Goal: Information Seeking & Learning: Check status

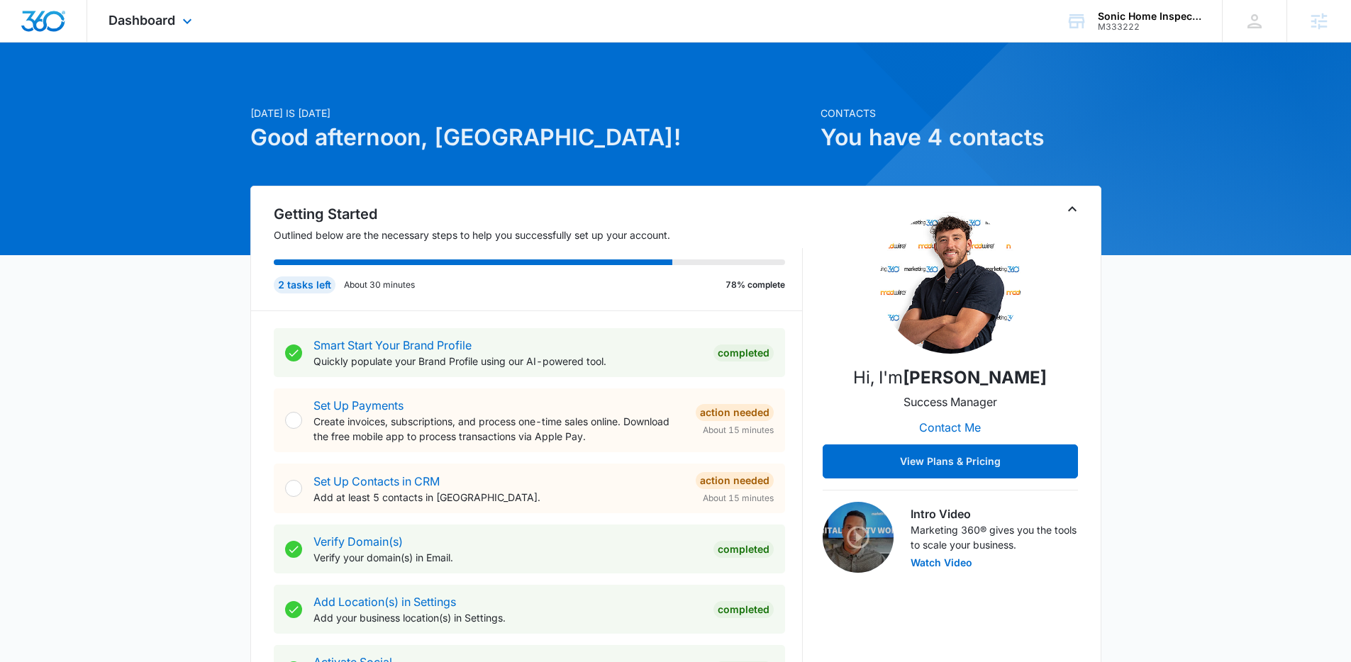
click at [176, 24] on div "Dashboard Apps Reputation Websites Forms CRM Email Social POS Content Ads Intel…" at bounding box center [152, 21] width 130 height 42
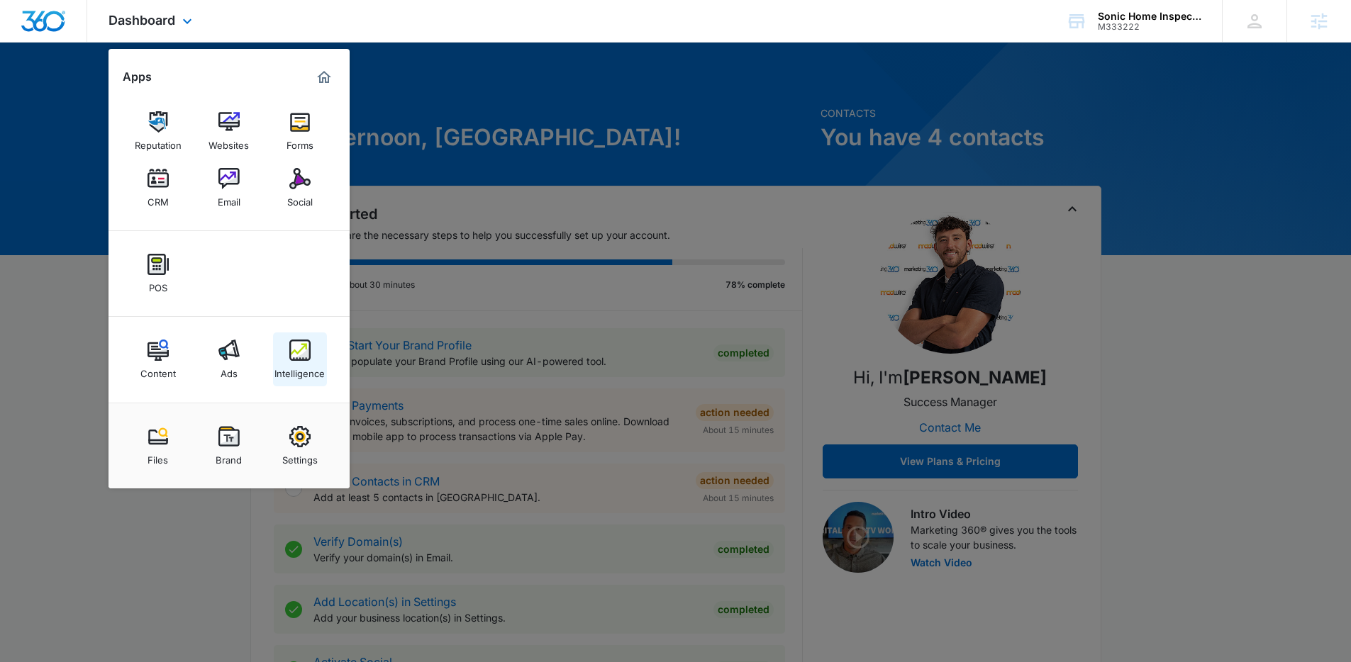
click at [309, 360] on img at bounding box center [299, 350] width 21 height 21
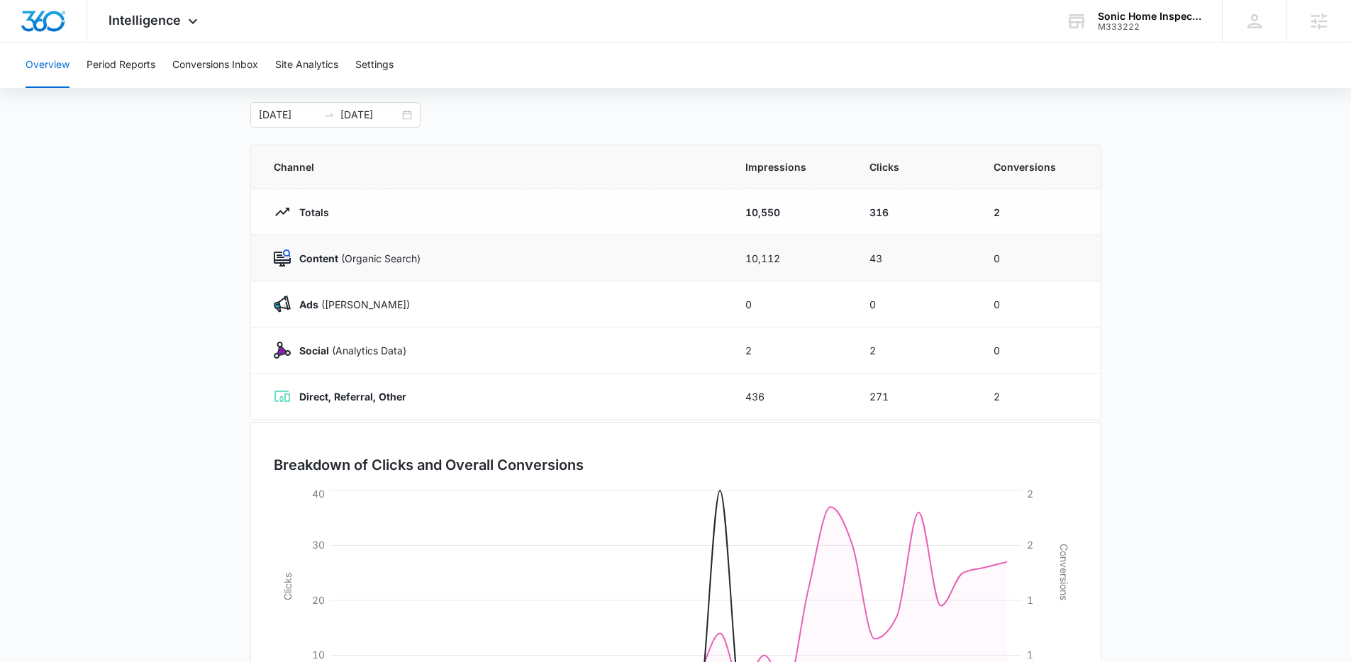
scroll to position [13, 0]
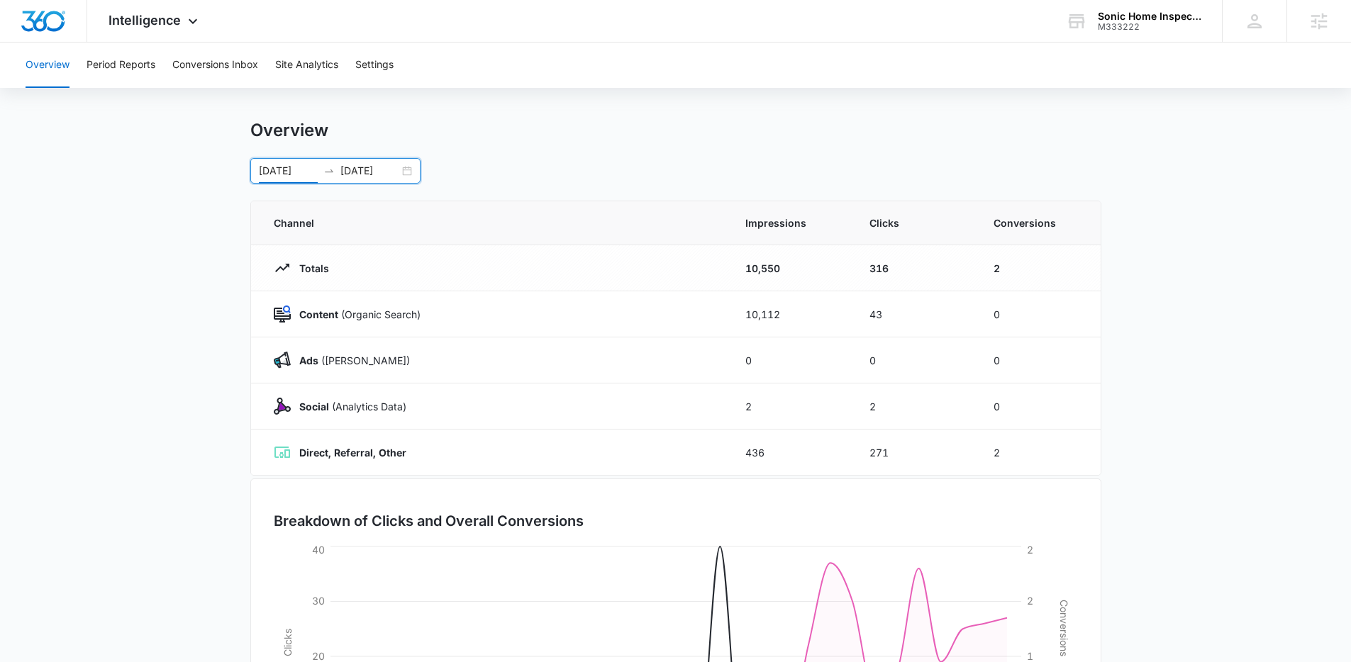
click at [299, 167] on input "07/13/2025" at bounding box center [288, 171] width 59 height 16
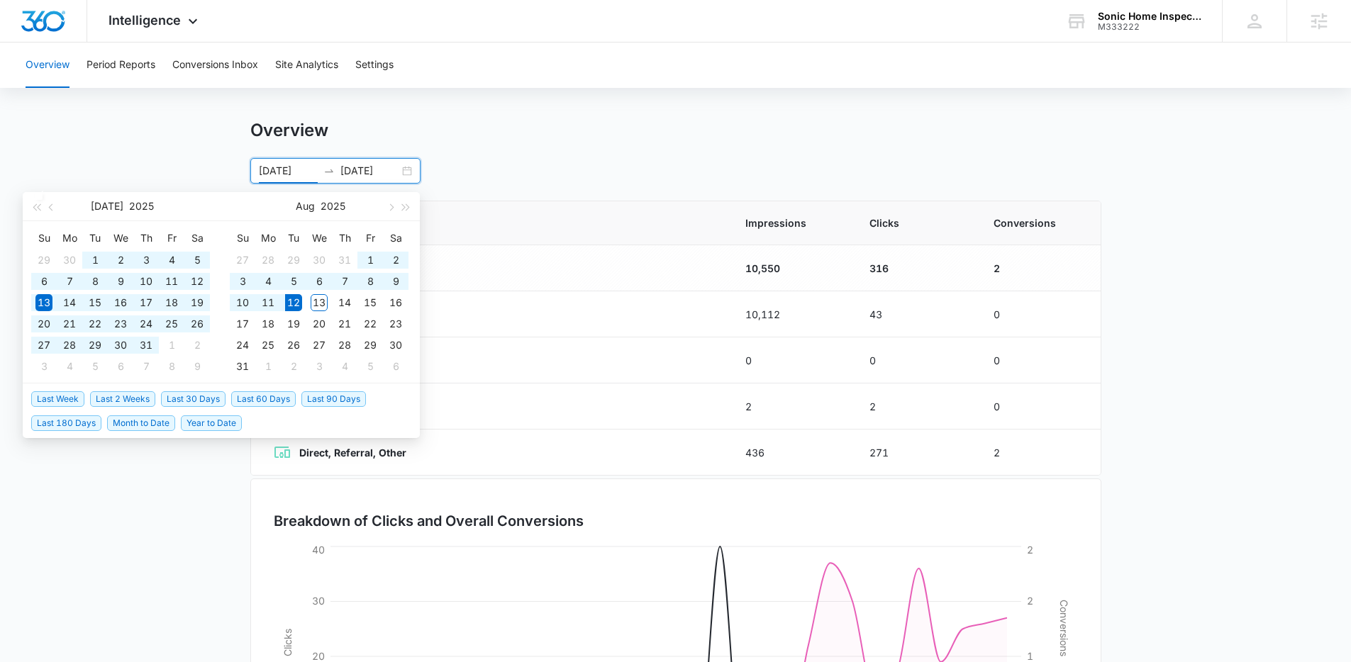
click at [330, 406] on span "Last 90 Days" at bounding box center [333, 399] width 65 height 16
type input "05/14/2025"
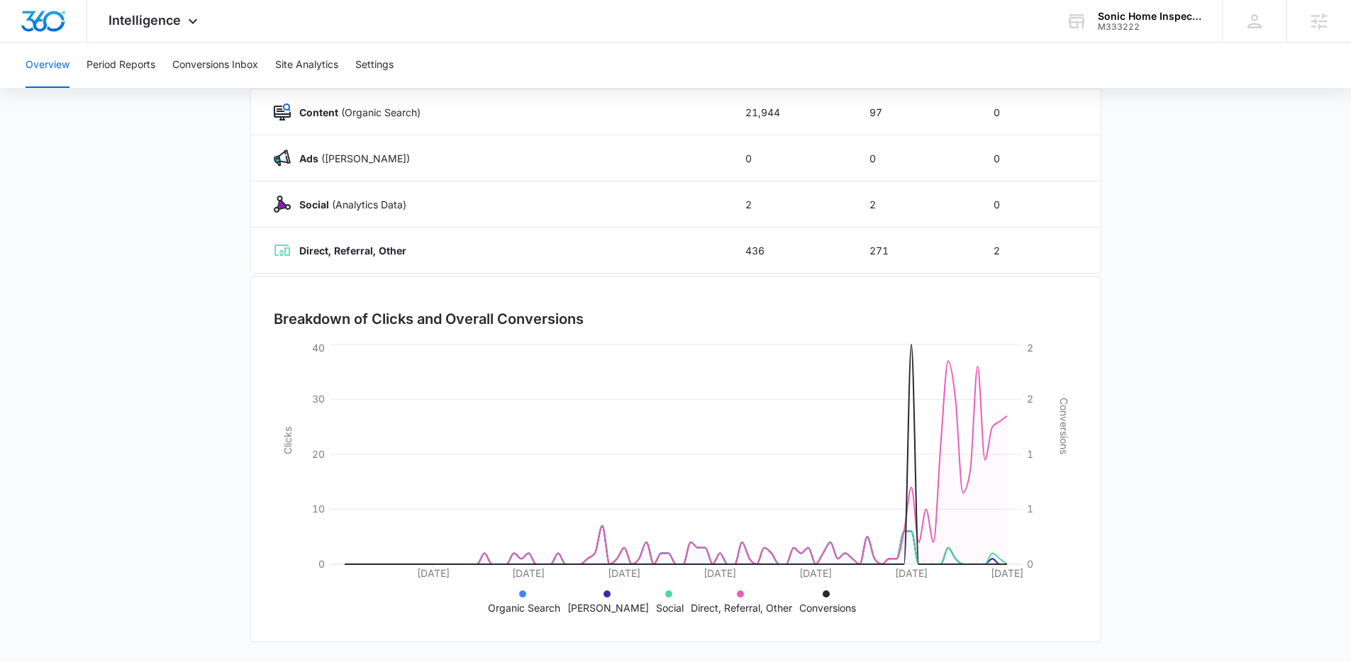
scroll to position [0, 0]
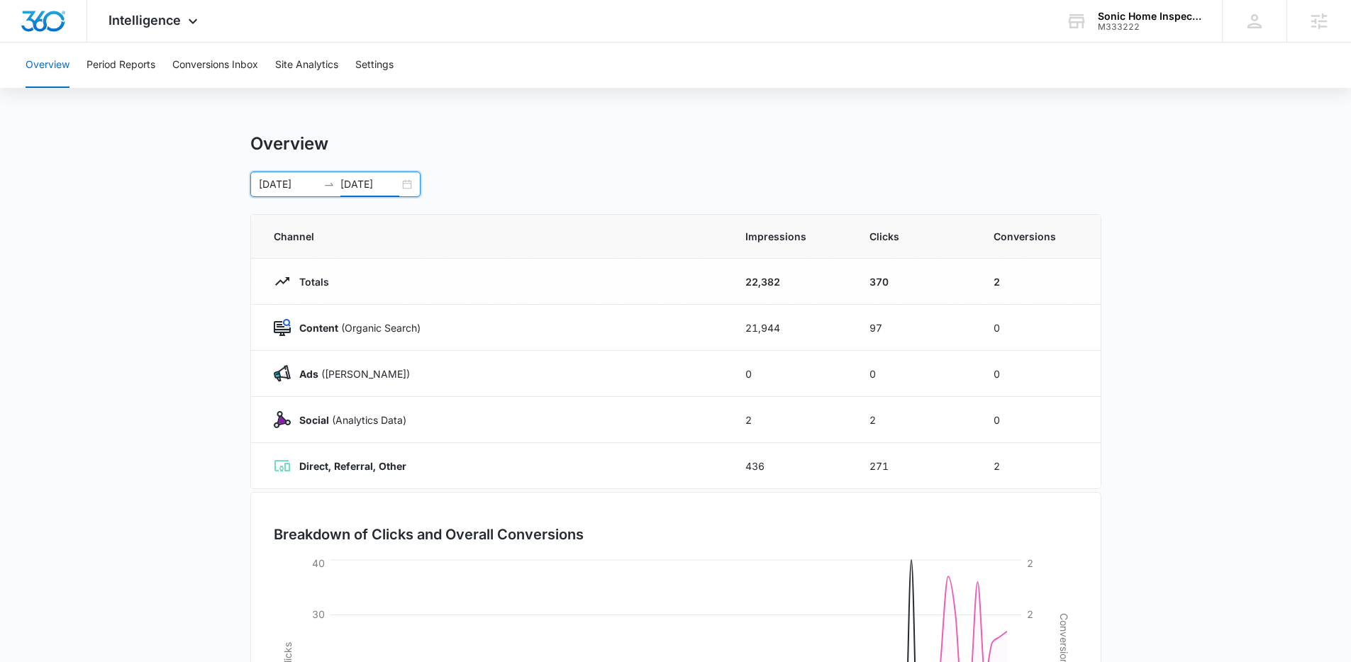
click at [342, 187] on input "08/12/2025" at bounding box center [369, 185] width 59 height 16
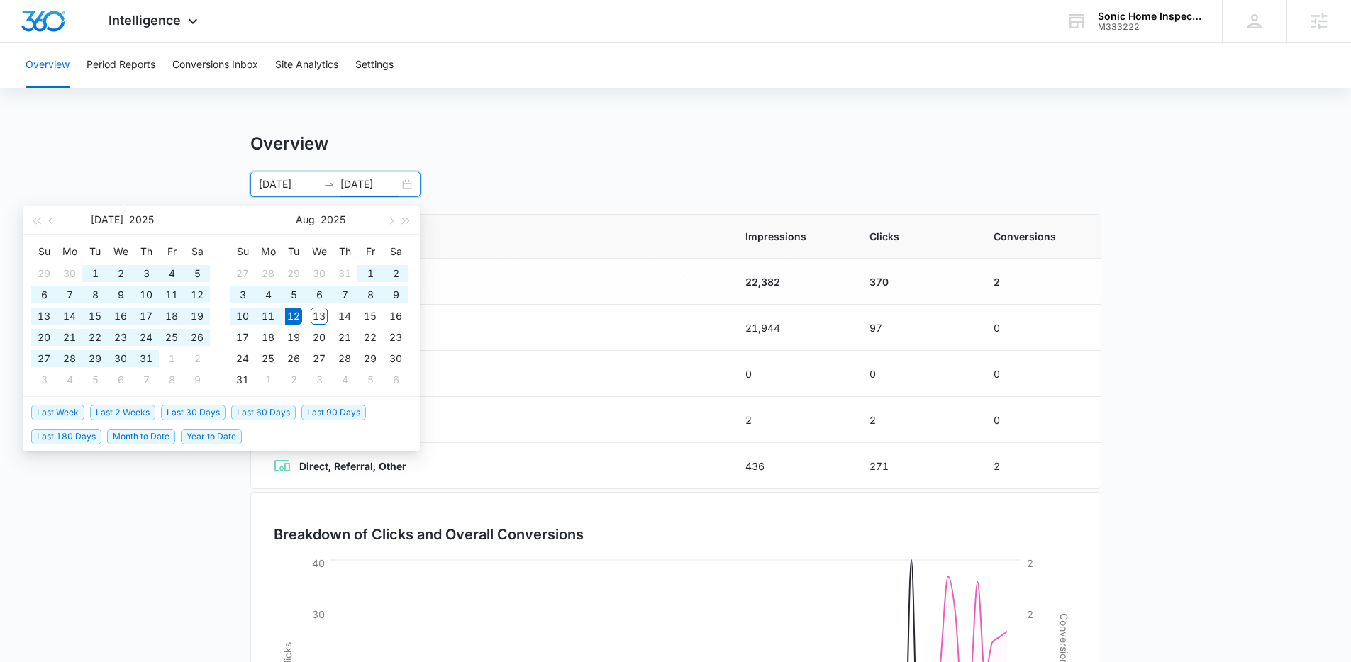
click at [328, 416] on span "Last 90 Days" at bounding box center [333, 413] width 65 height 16
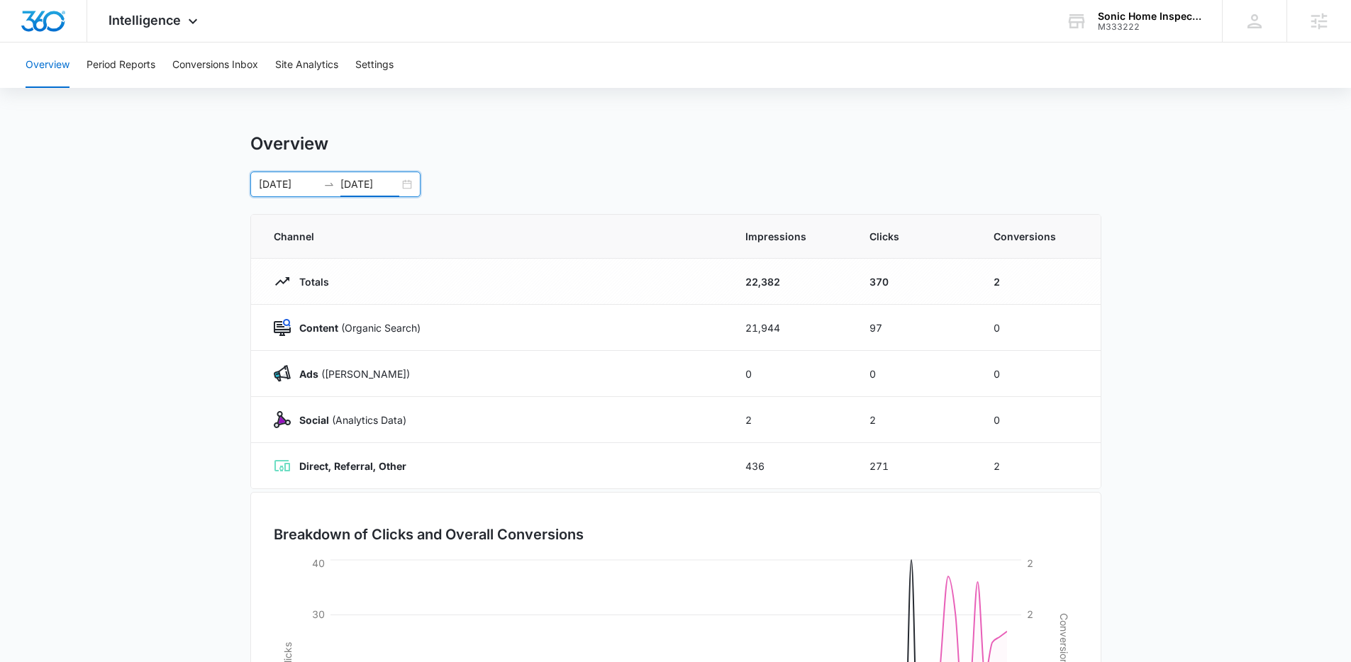
click at [362, 185] on input "08/12/2025" at bounding box center [369, 185] width 59 height 16
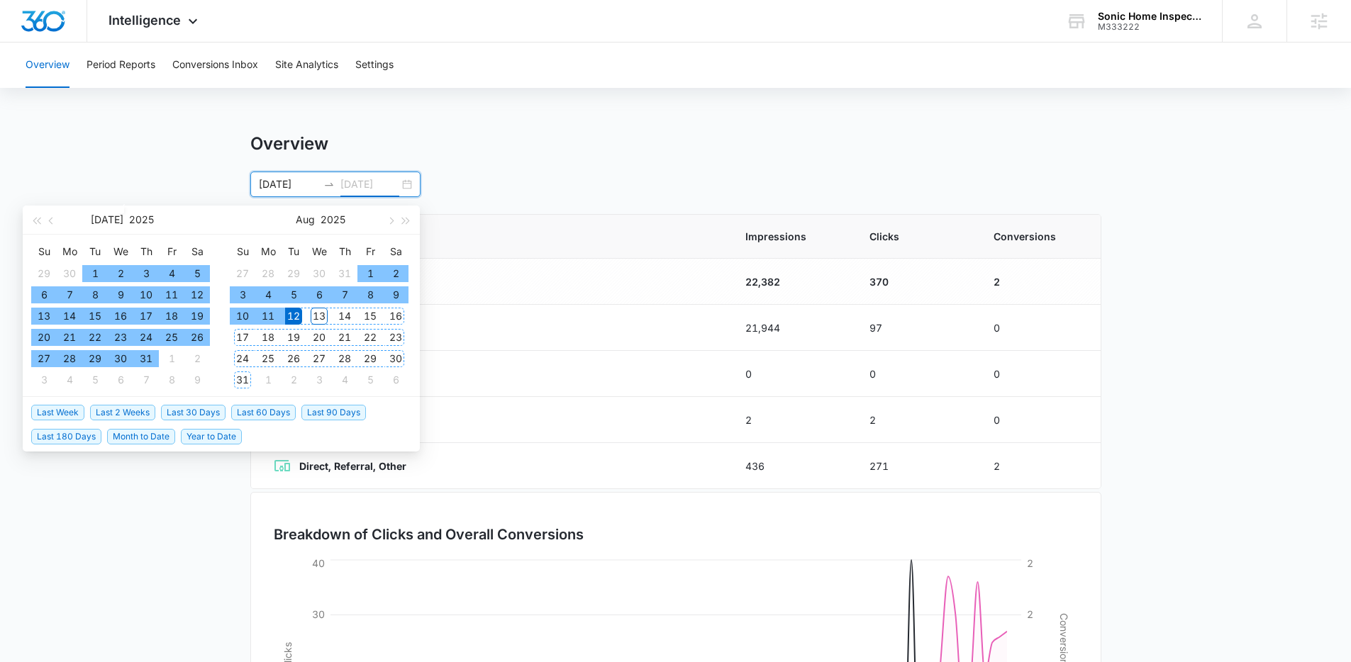
type input "08/12/2025"
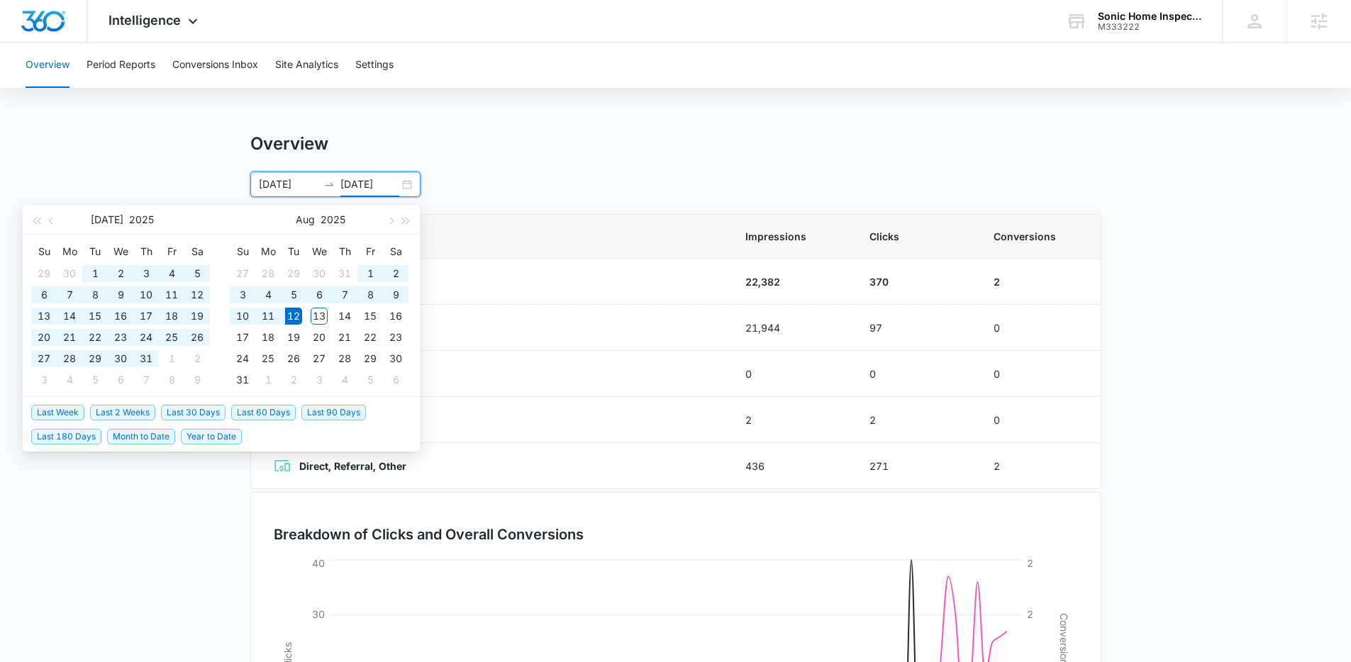
click at [252, 416] on span "Last 60 Days" at bounding box center [263, 413] width 65 height 16
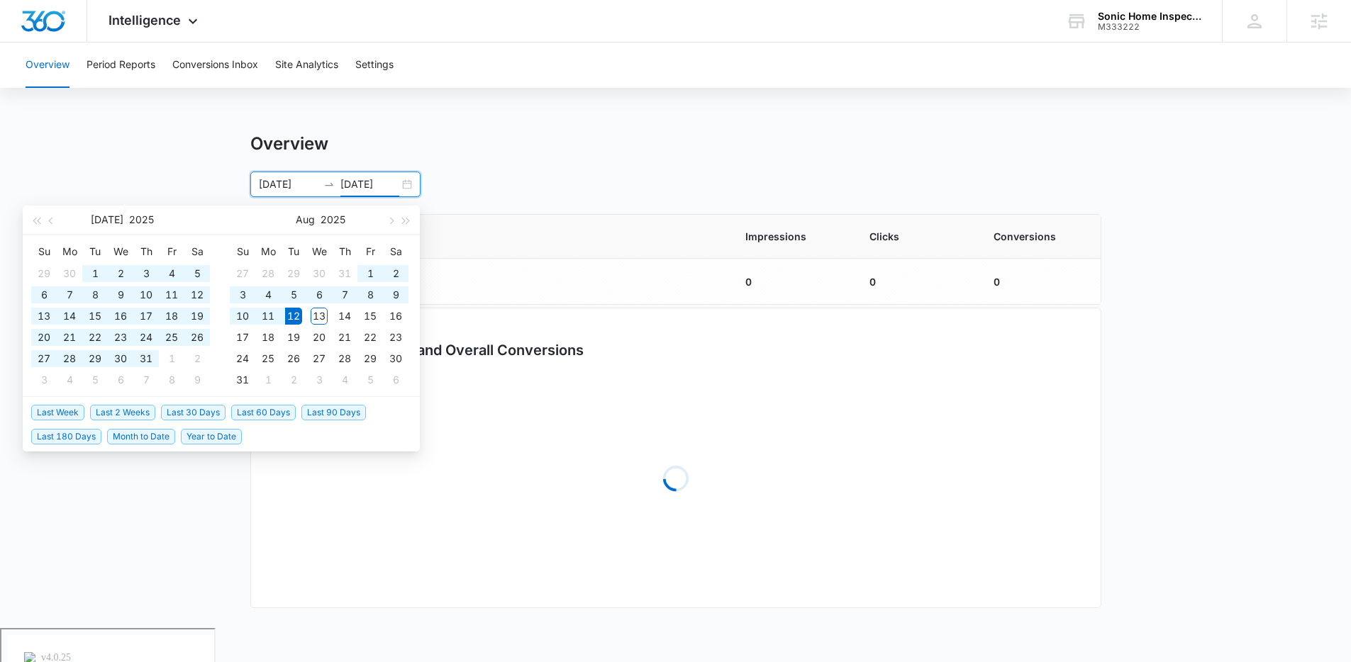
type input "06/13/2025"
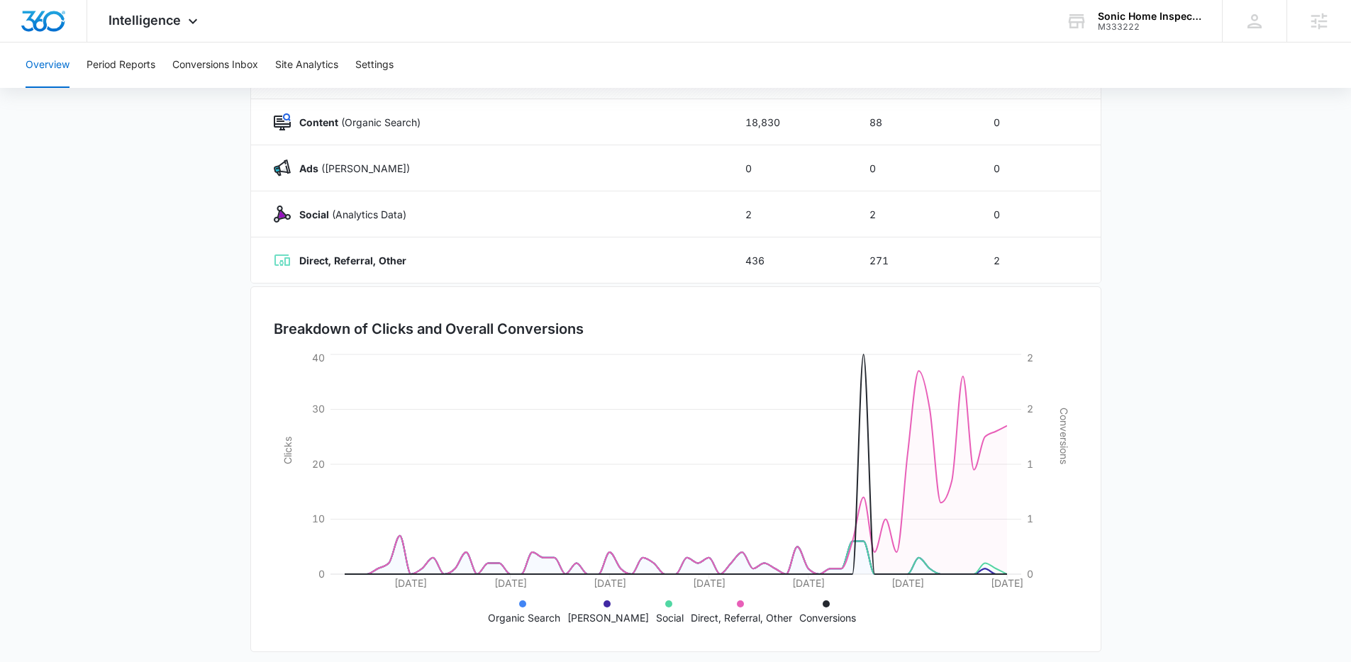
scroll to position [216, 0]
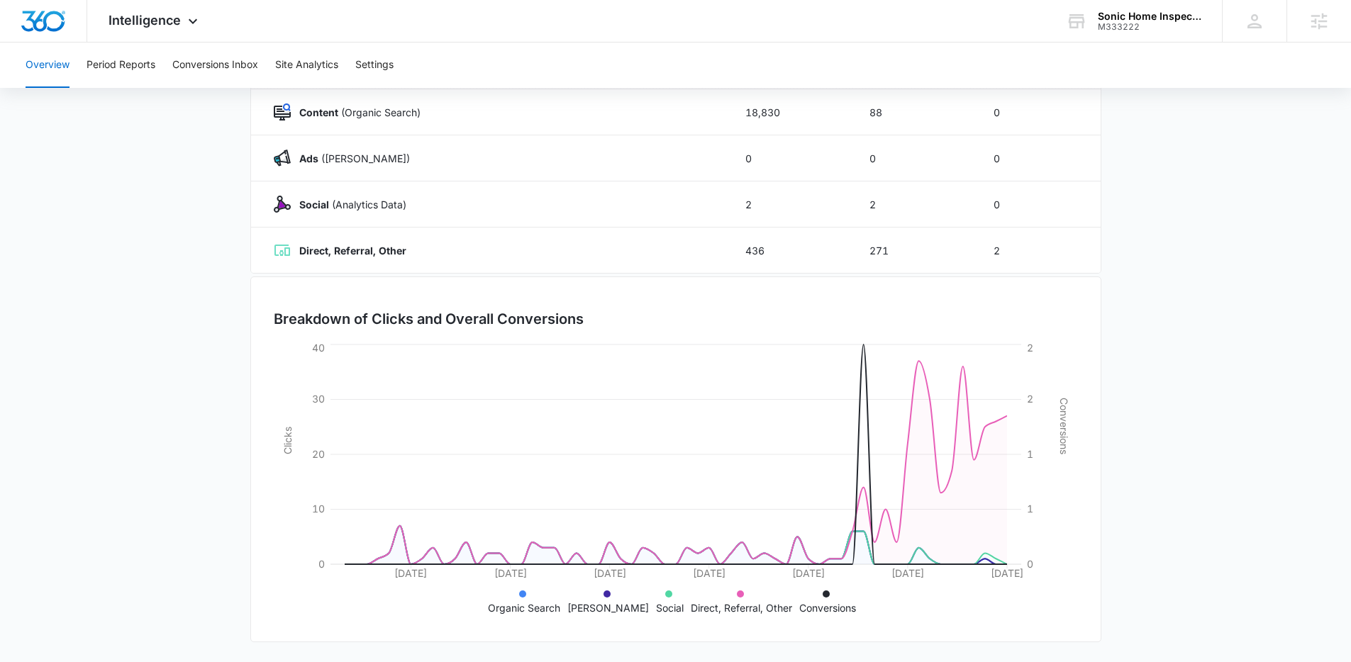
click at [737, 593] on icon at bounding box center [740, 594] width 7 height 7
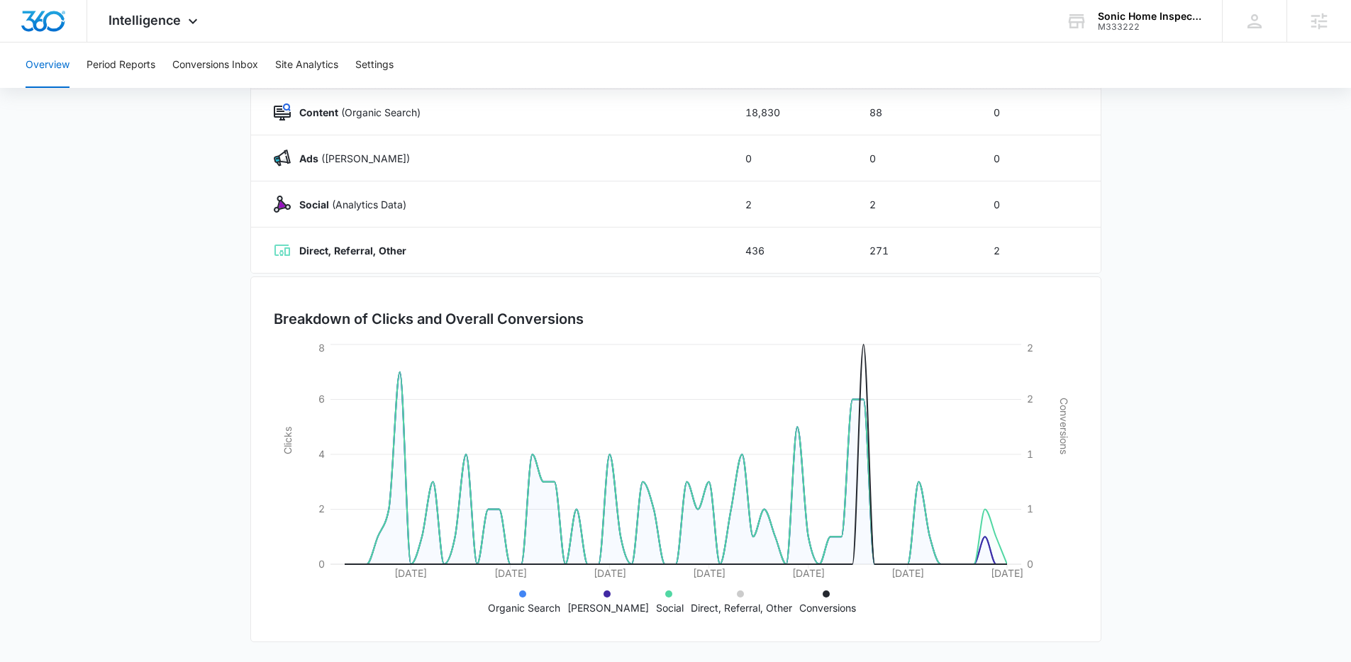
click at [737, 595] on icon at bounding box center [740, 594] width 7 height 7
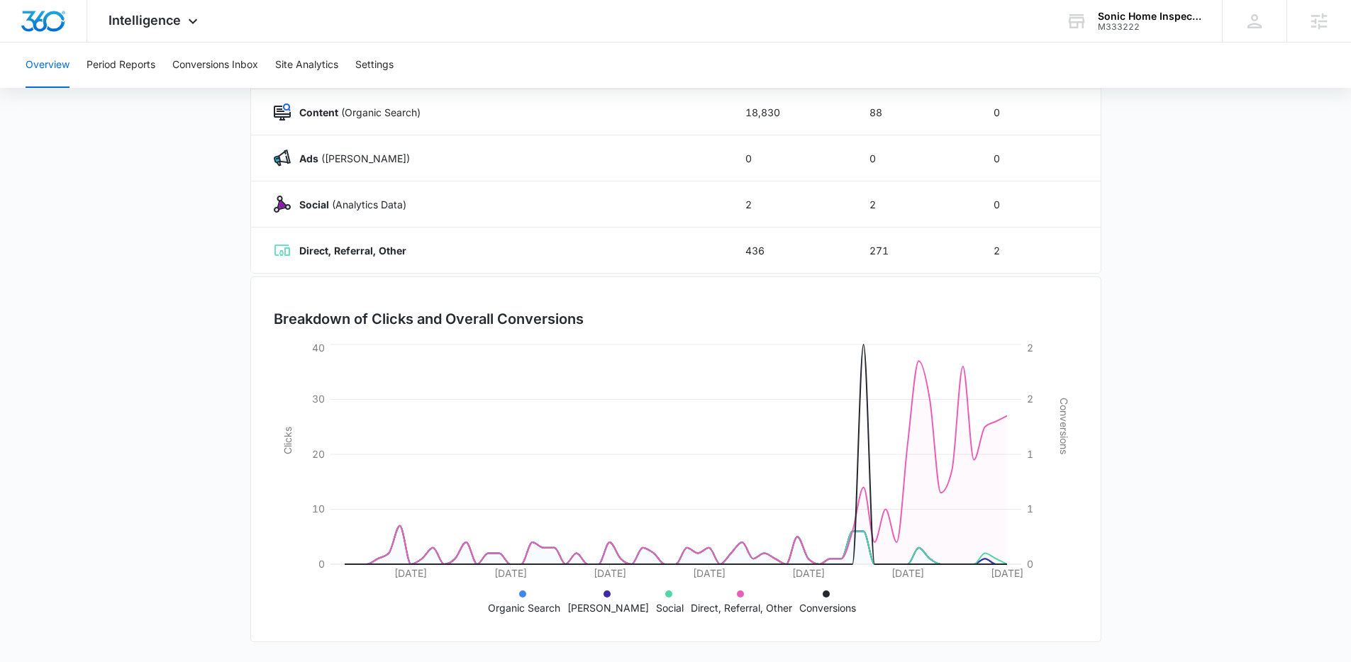
click at [665, 595] on icon at bounding box center [668, 594] width 7 height 7
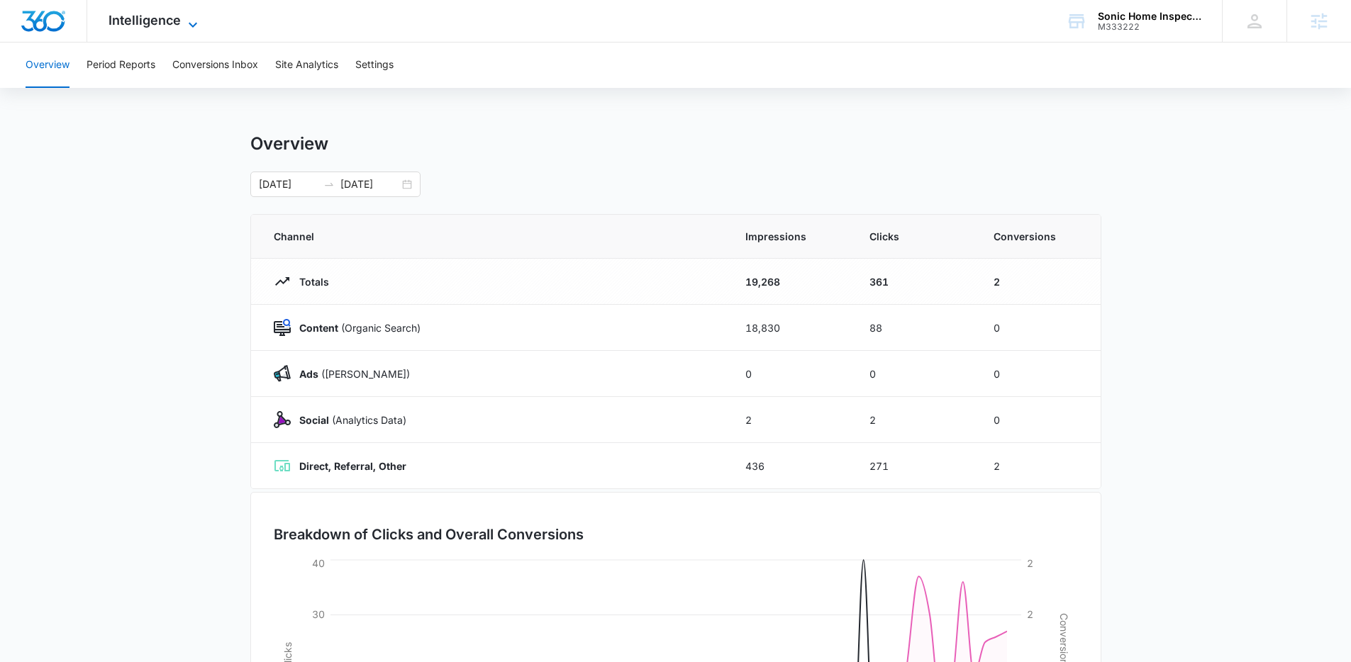
click at [150, 27] on span "Intelligence" at bounding box center [145, 20] width 72 height 15
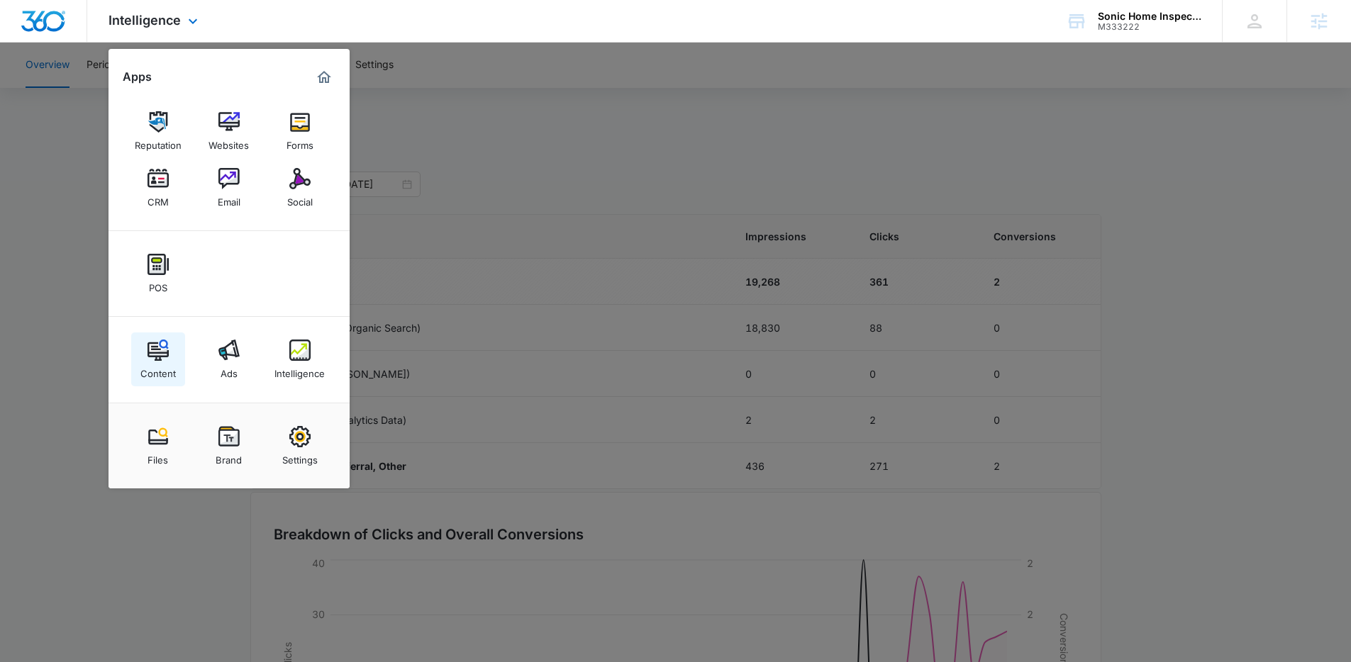
click at [159, 366] on div "Content" at bounding box center [157, 370] width 35 height 18
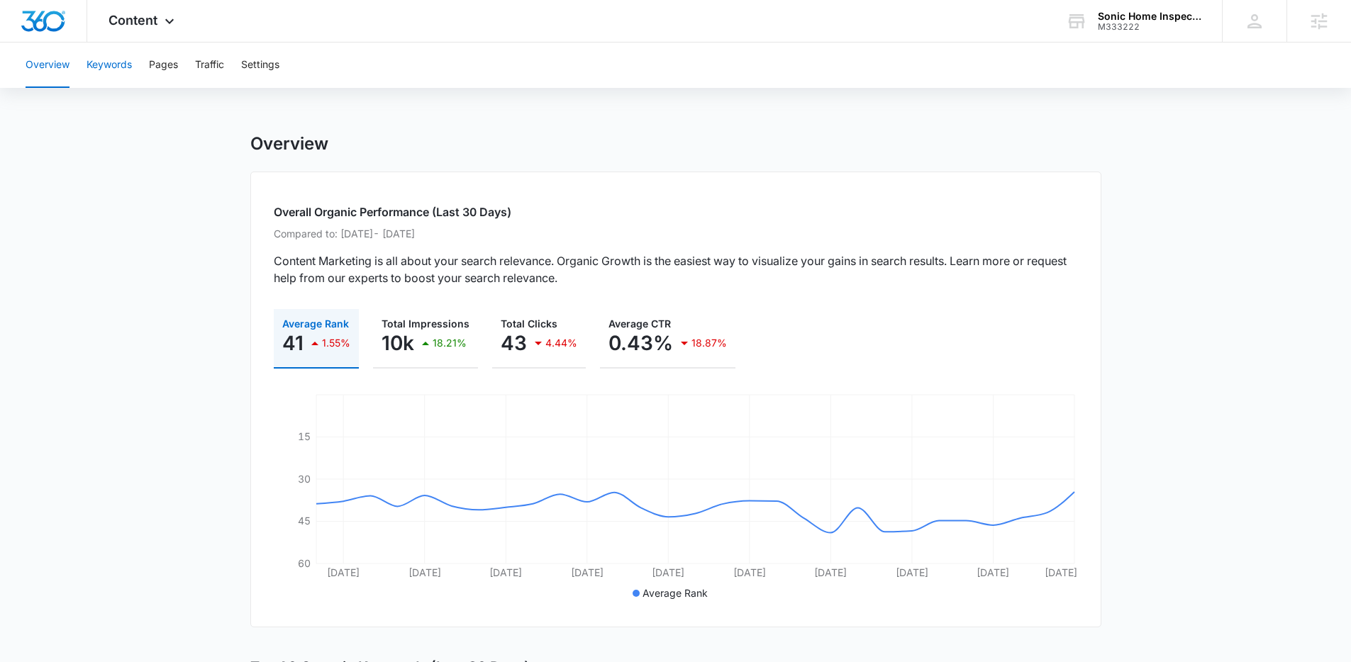
click at [128, 73] on button "Keywords" at bounding box center [109, 65] width 45 height 45
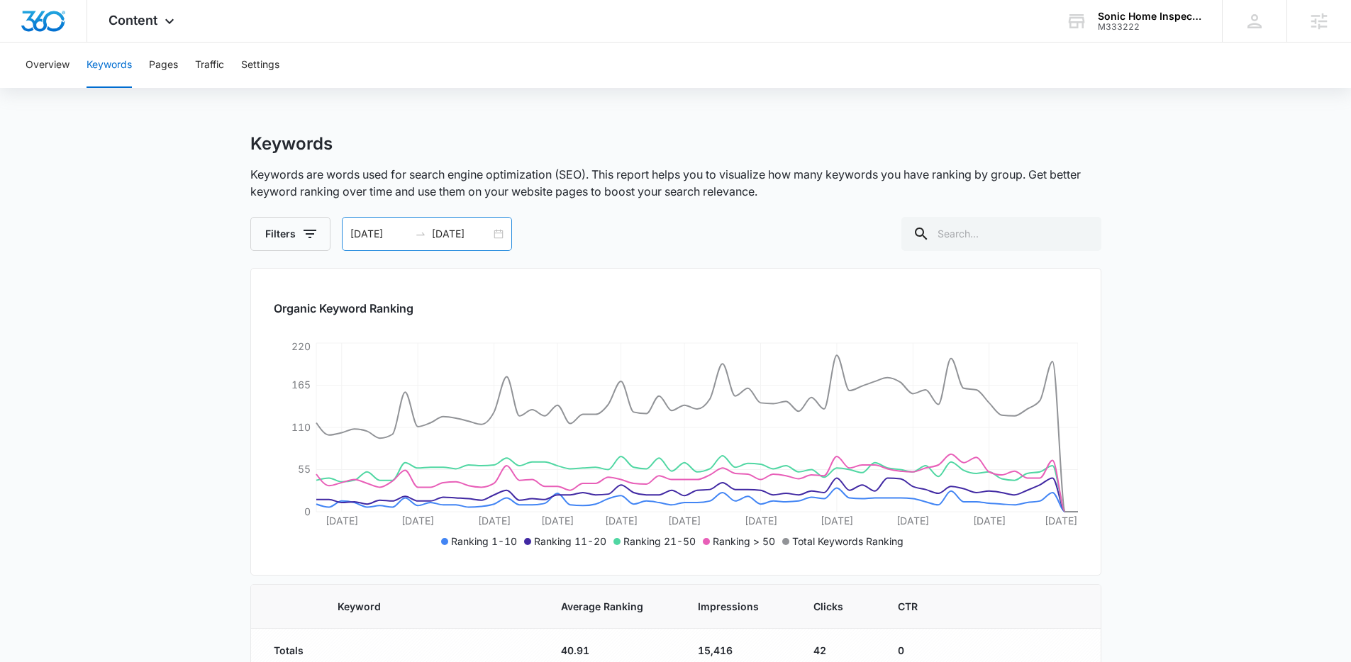
click at [496, 239] on div "06/13/2025 08/12/2025" at bounding box center [427, 234] width 170 height 34
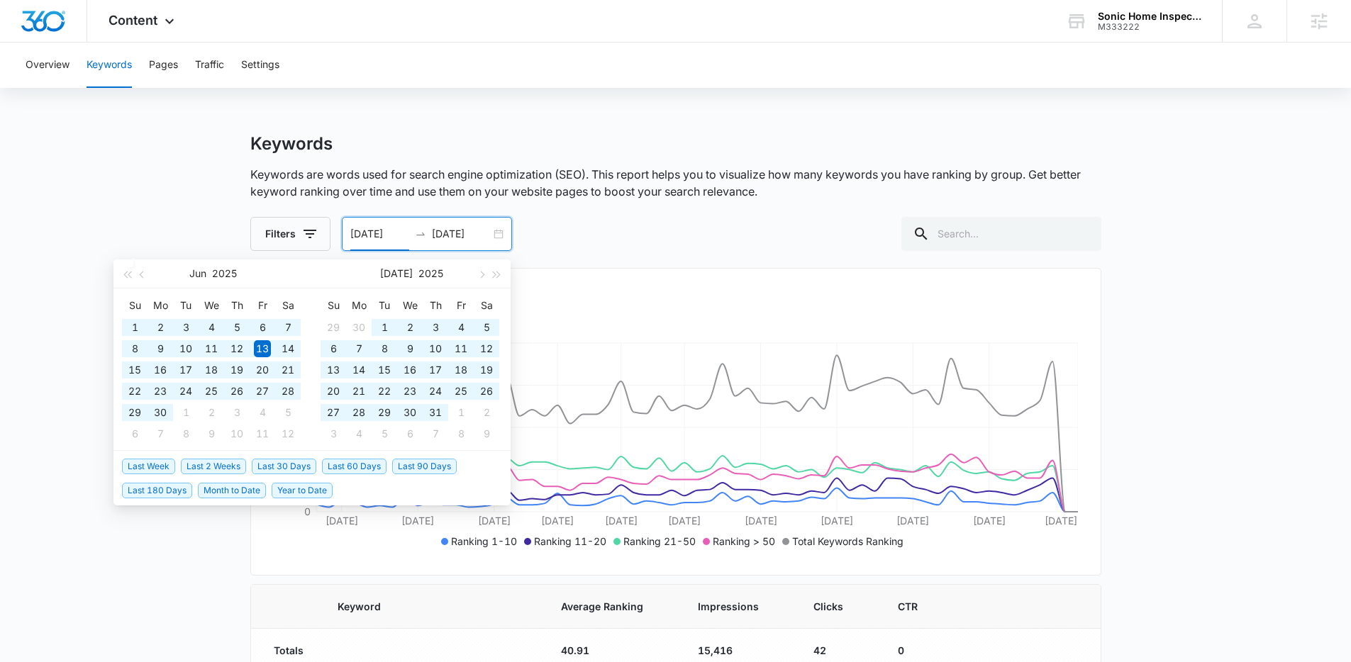
click at [418, 465] on span "Last 90 Days" at bounding box center [424, 467] width 65 height 16
type input "05/12/2025"
type input "08/10/2025"
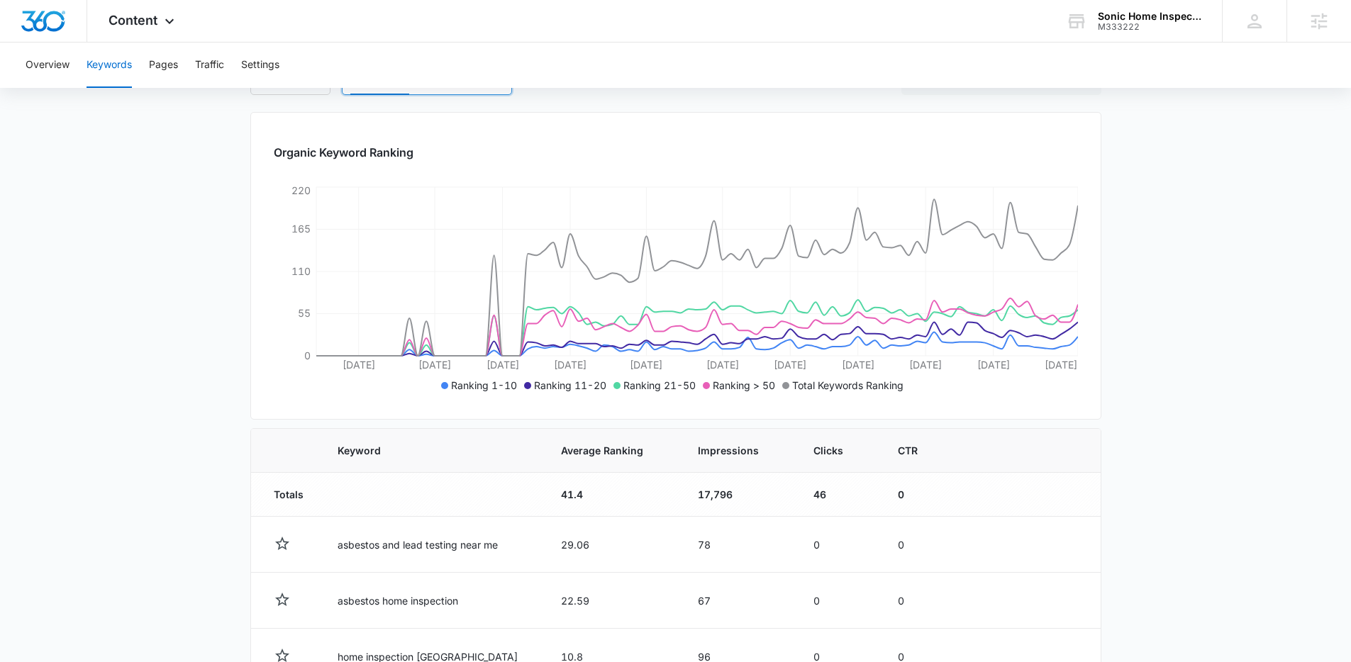
scroll to position [157, 0]
click at [723, 384] on span "Ranking > 50" at bounding box center [744, 385] width 62 height 12
click at [709, 386] on li "Ranking > 50" at bounding box center [739, 384] width 72 height 15
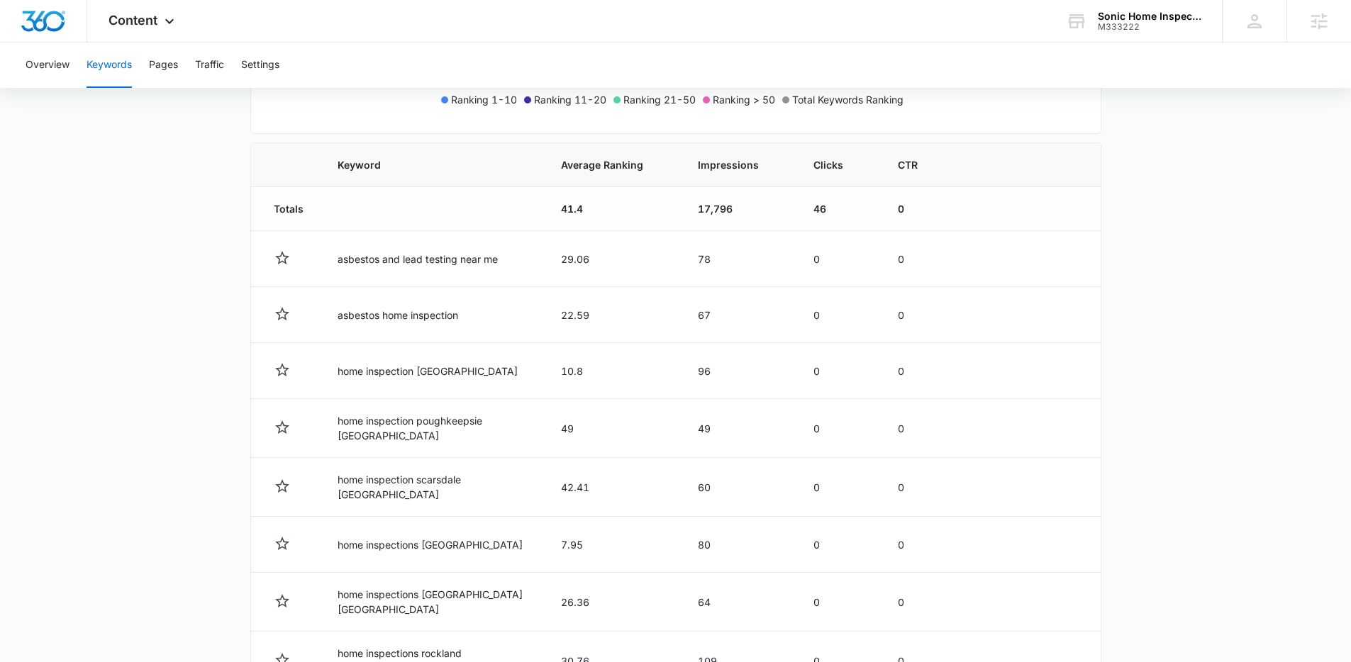
scroll to position [430, 0]
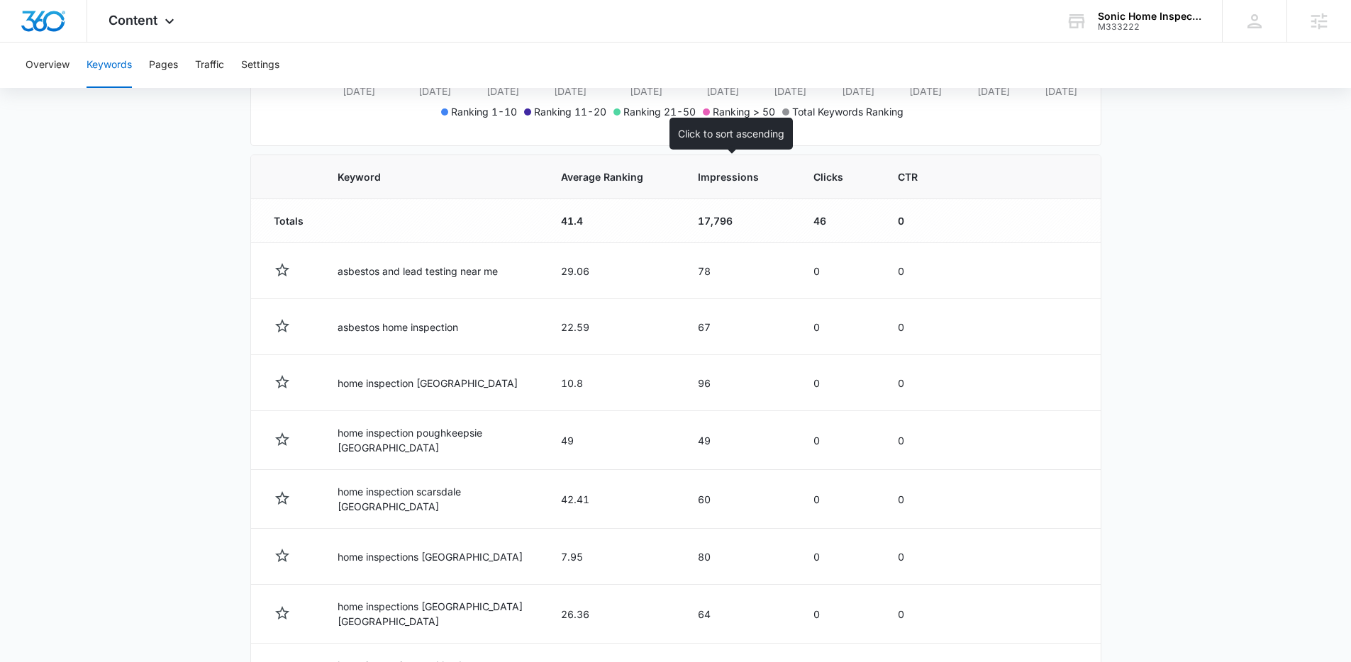
click at [723, 182] on span "Impressions" at bounding box center [728, 176] width 61 height 15
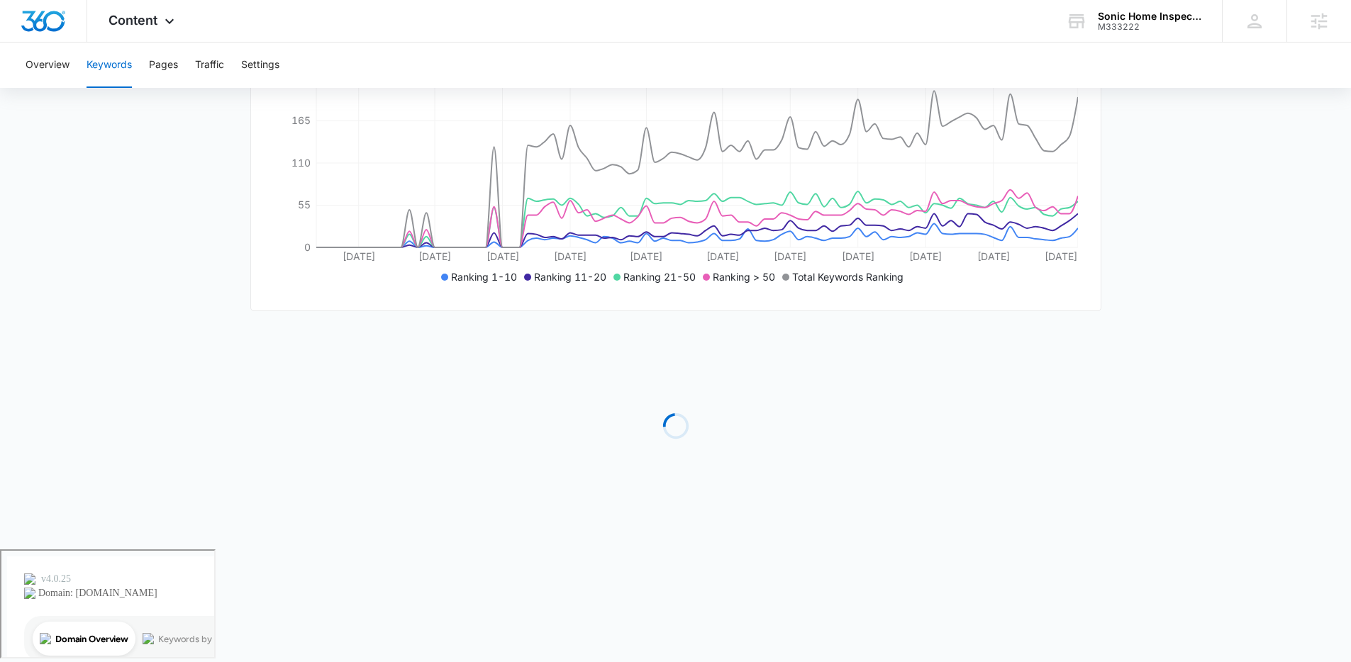
scroll to position [152, 0]
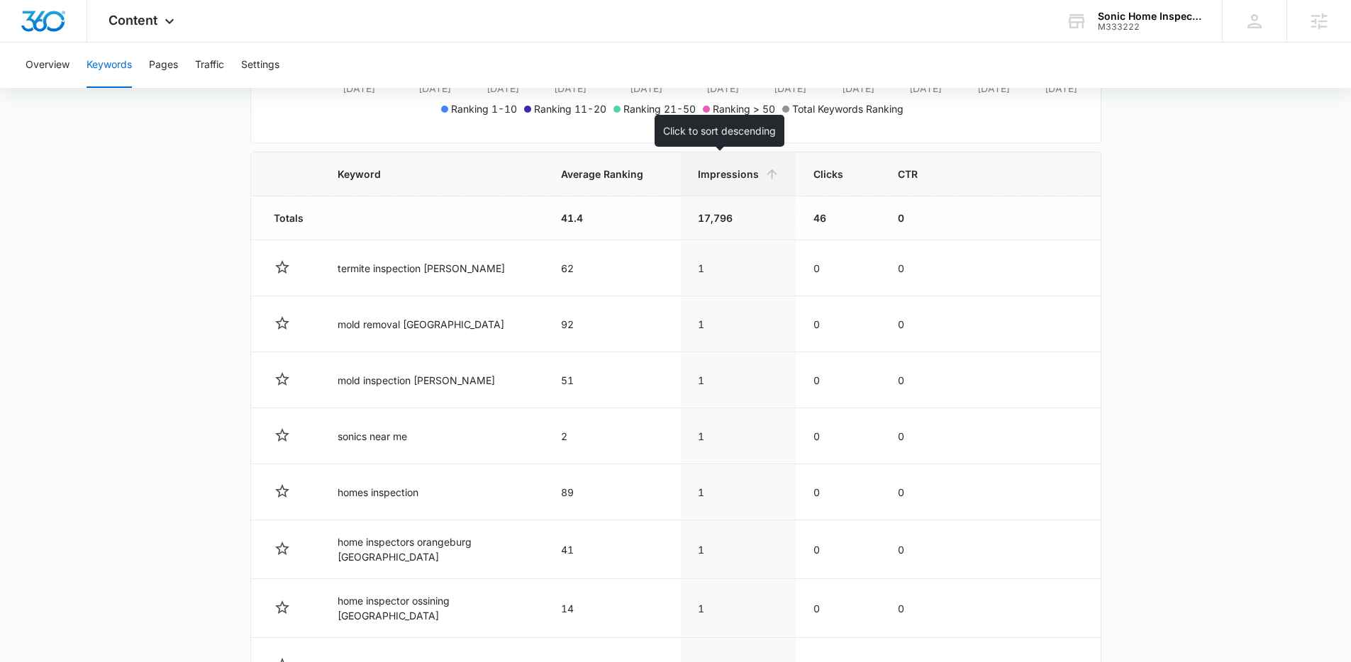
click at [708, 179] on span "Impressions" at bounding box center [728, 174] width 61 height 15
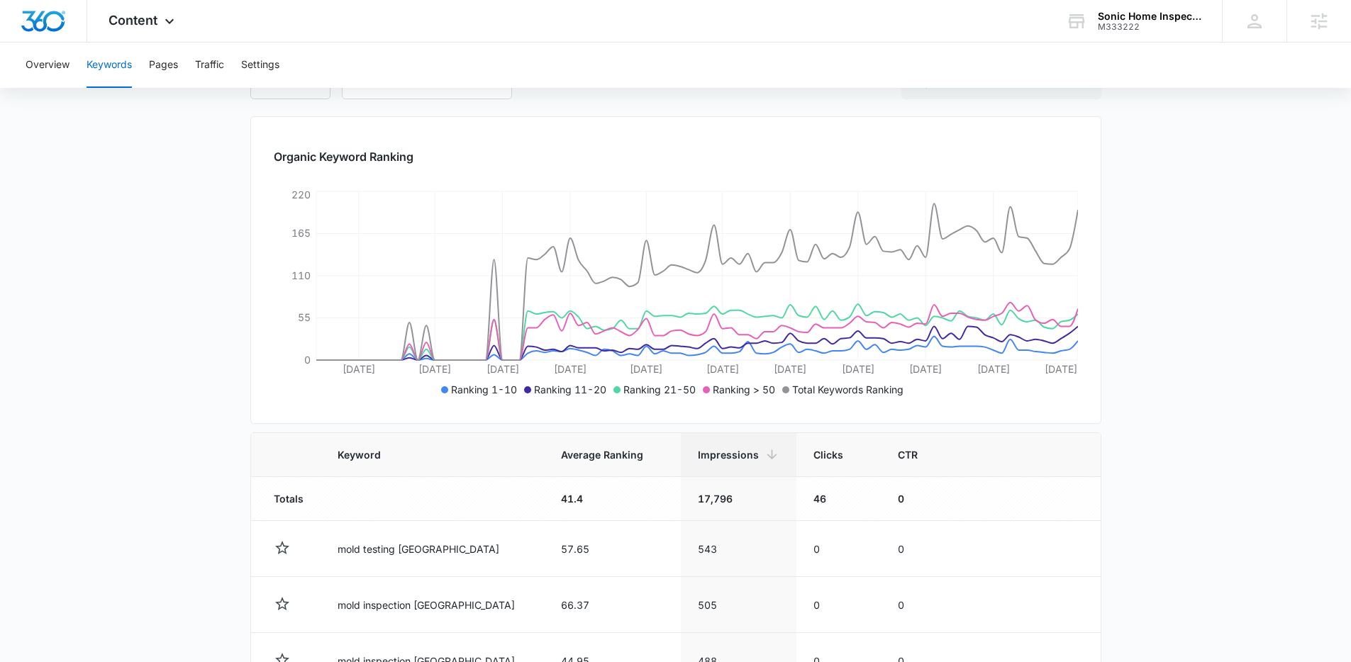
scroll to position [433, 0]
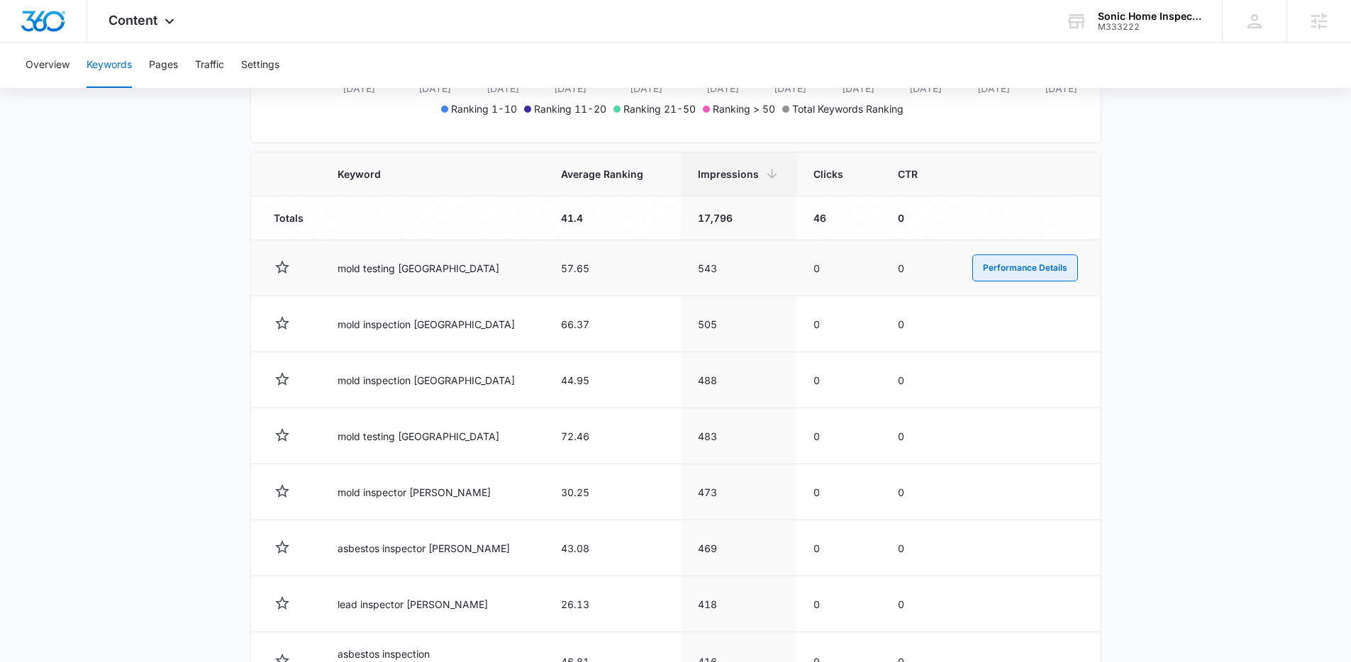
click at [990, 272] on button "Performance Details" at bounding box center [1025, 268] width 106 height 27
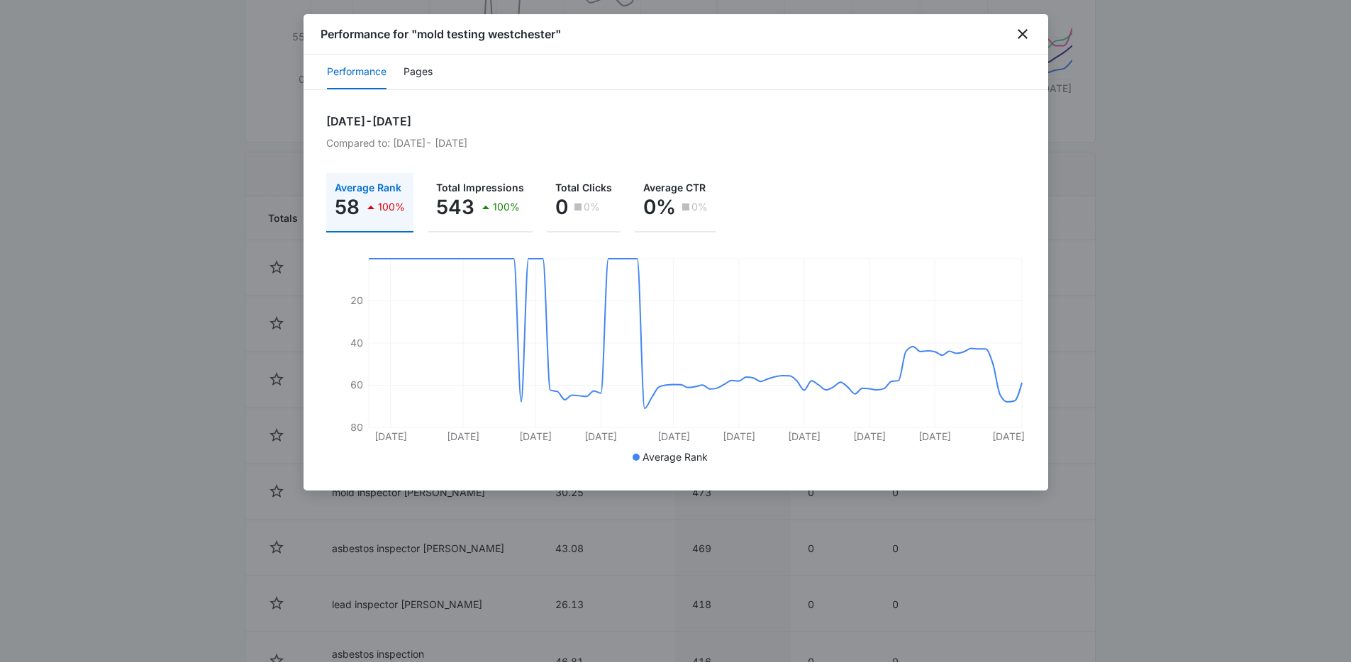
click at [1137, 252] on div at bounding box center [675, 331] width 1351 height 662
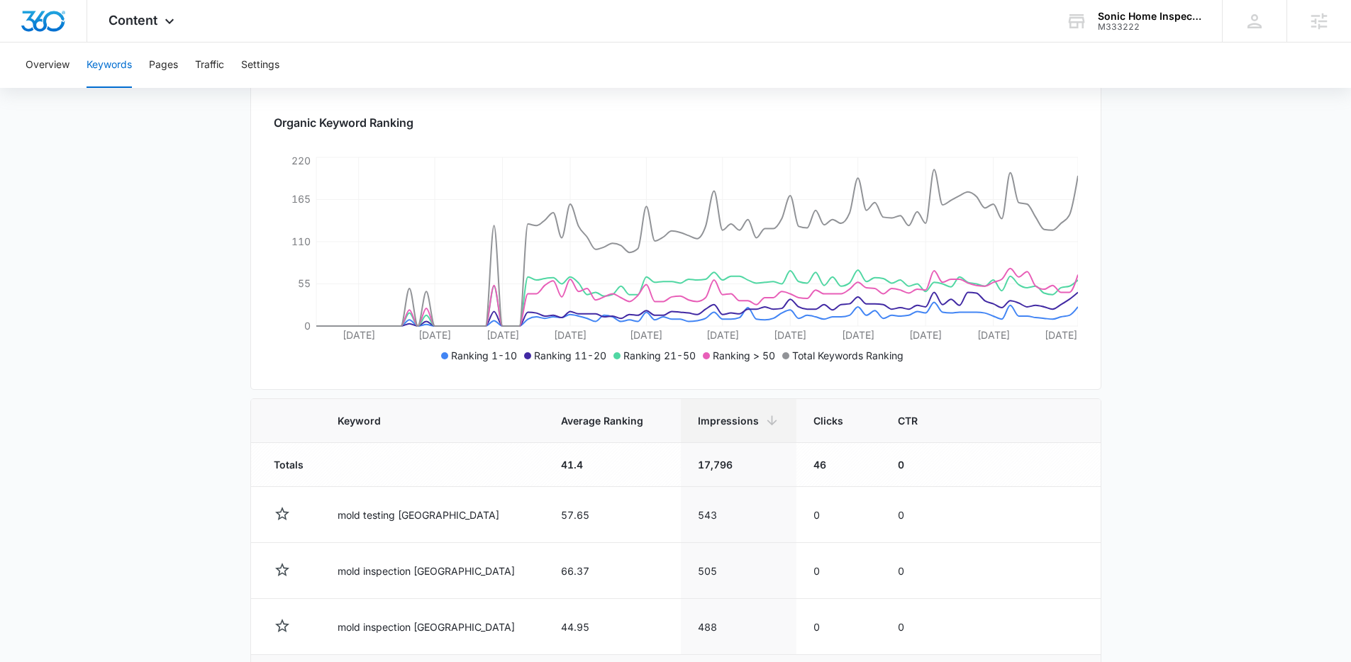
scroll to position [0, 0]
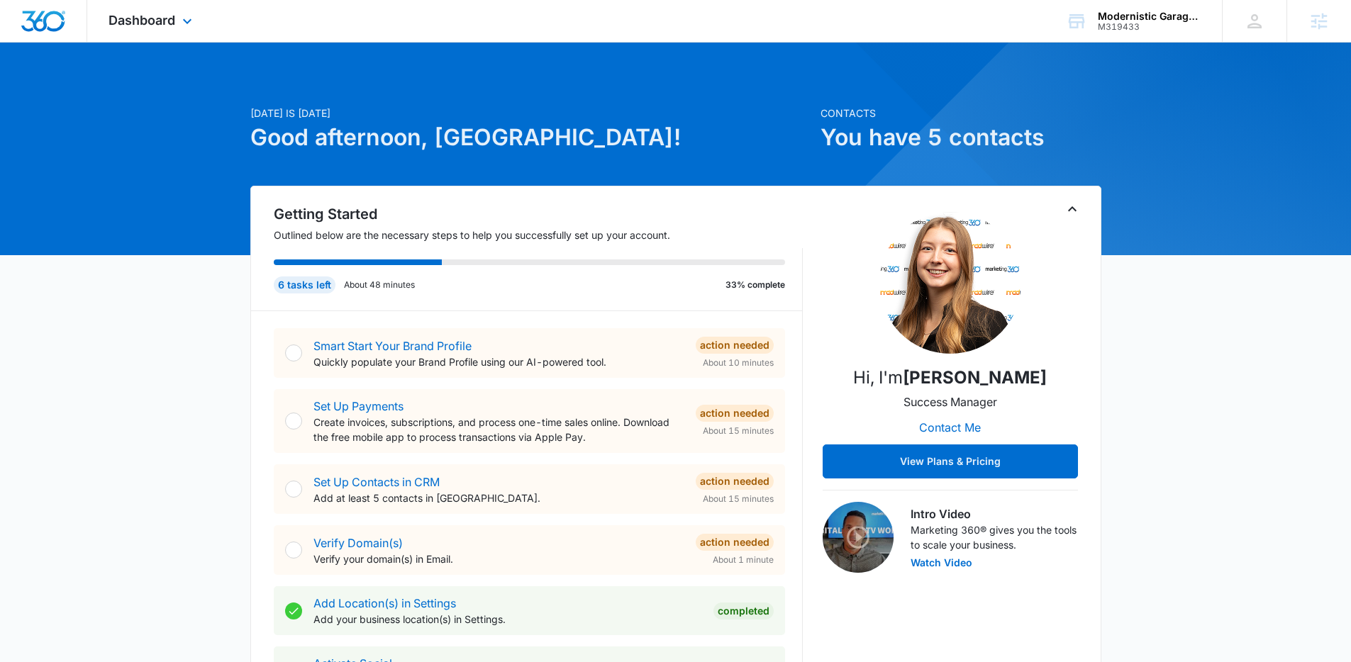
click at [153, 31] on div "Dashboard Apps Reputation Forms CRM Email Social Payments POS Content Ads Intel…" at bounding box center [152, 21] width 130 height 42
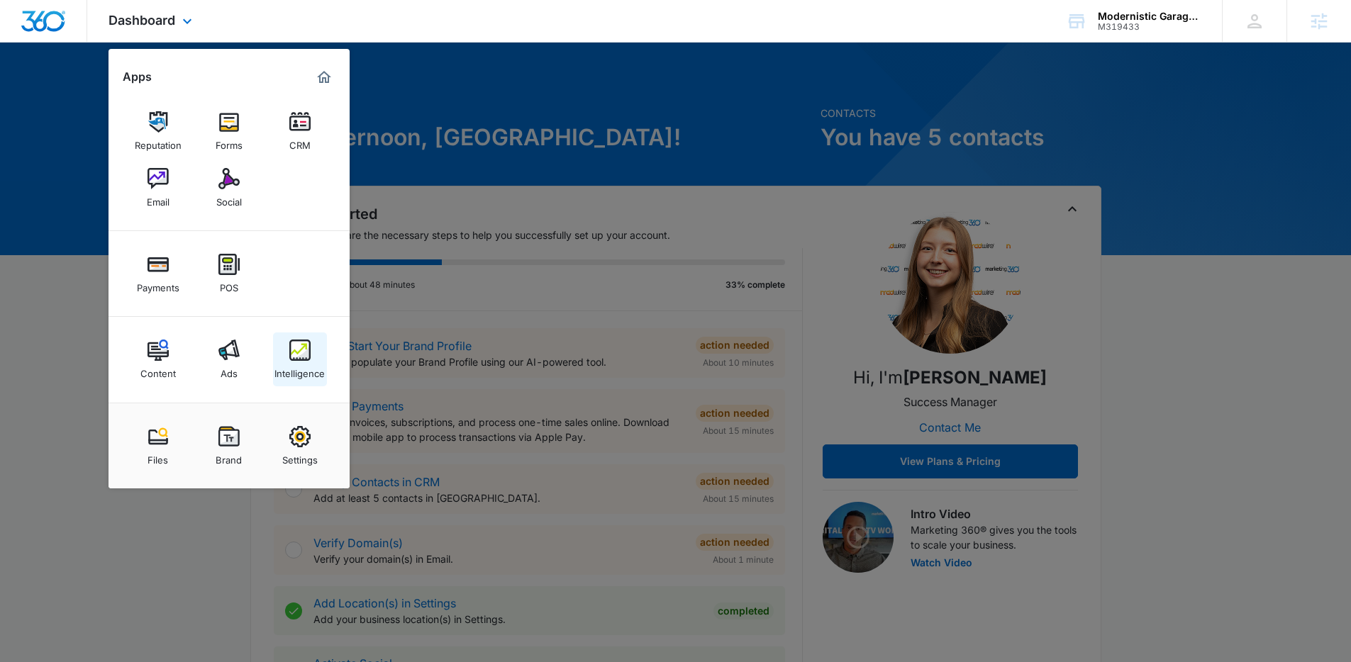
click at [299, 351] on img at bounding box center [299, 350] width 21 height 21
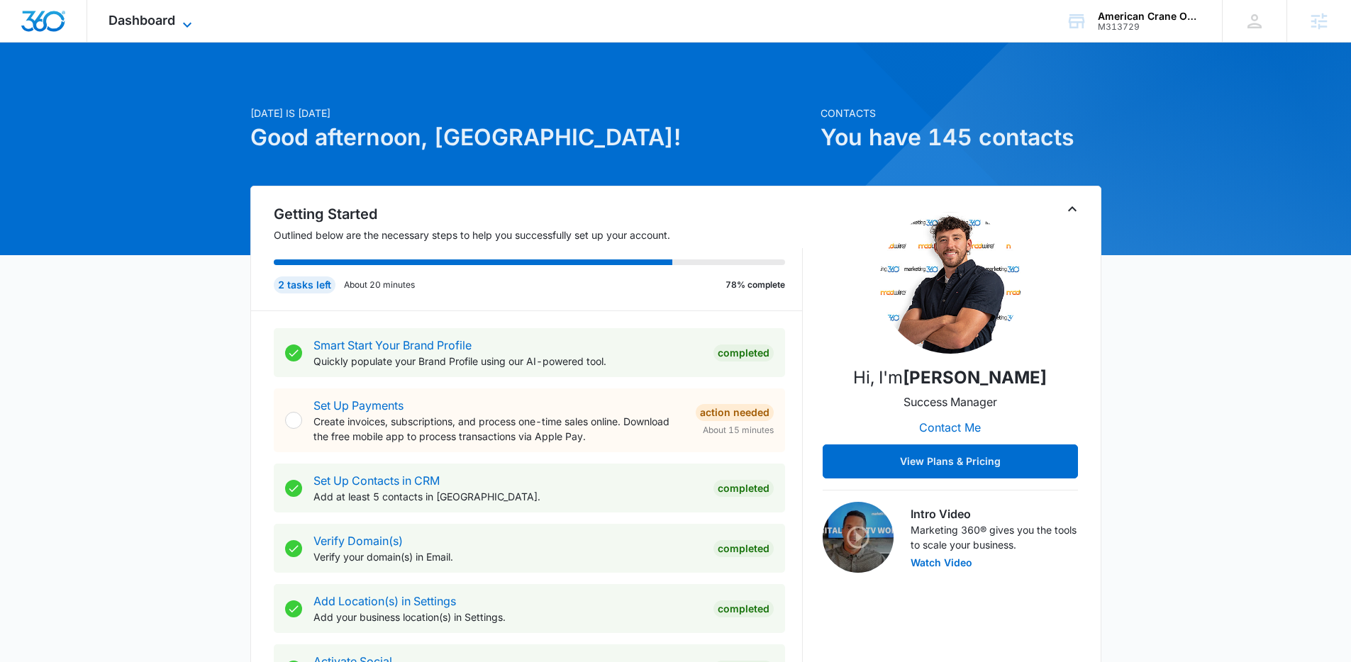
click at [140, 20] on span "Dashboard" at bounding box center [142, 20] width 67 height 15
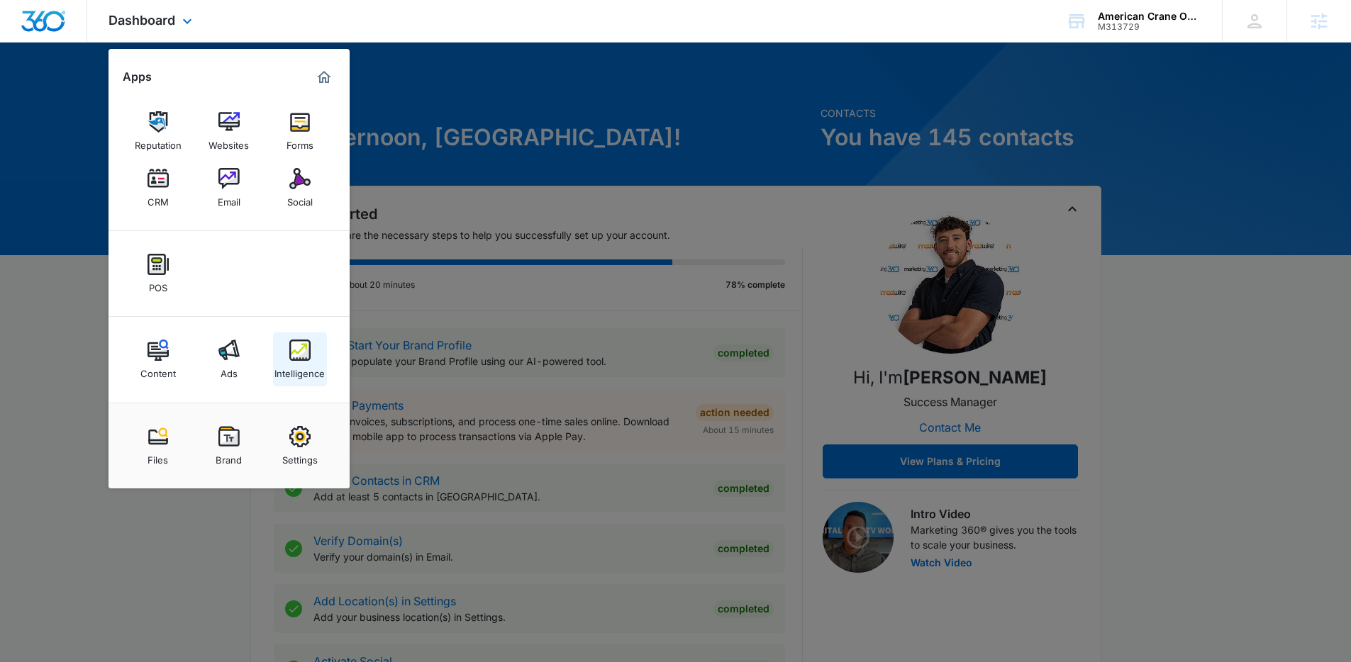
click at [296, 358] on img at bounding box center [299, 350] width 21 height 21
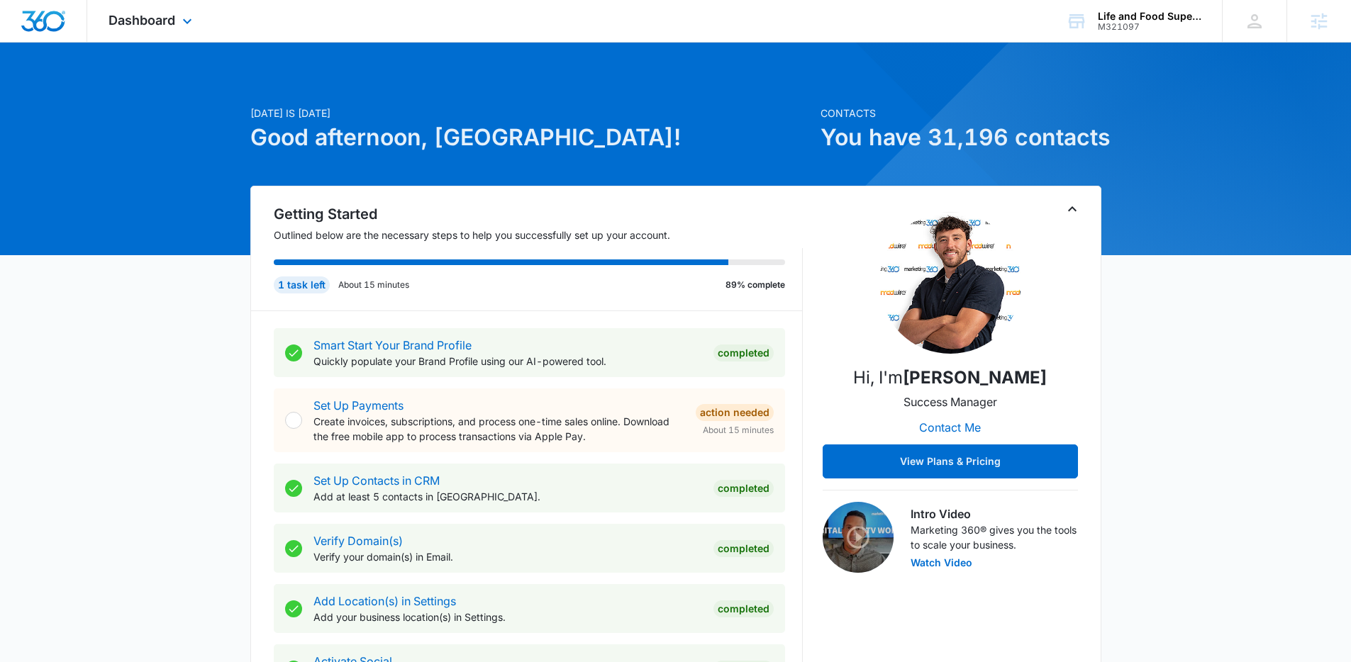
click at [147, 11] on div "Dashboard Apps Reputation Forms CRM Email Social Payments POS Content Ads Intel…" at bounding box center [152, 21] width 130 height 42
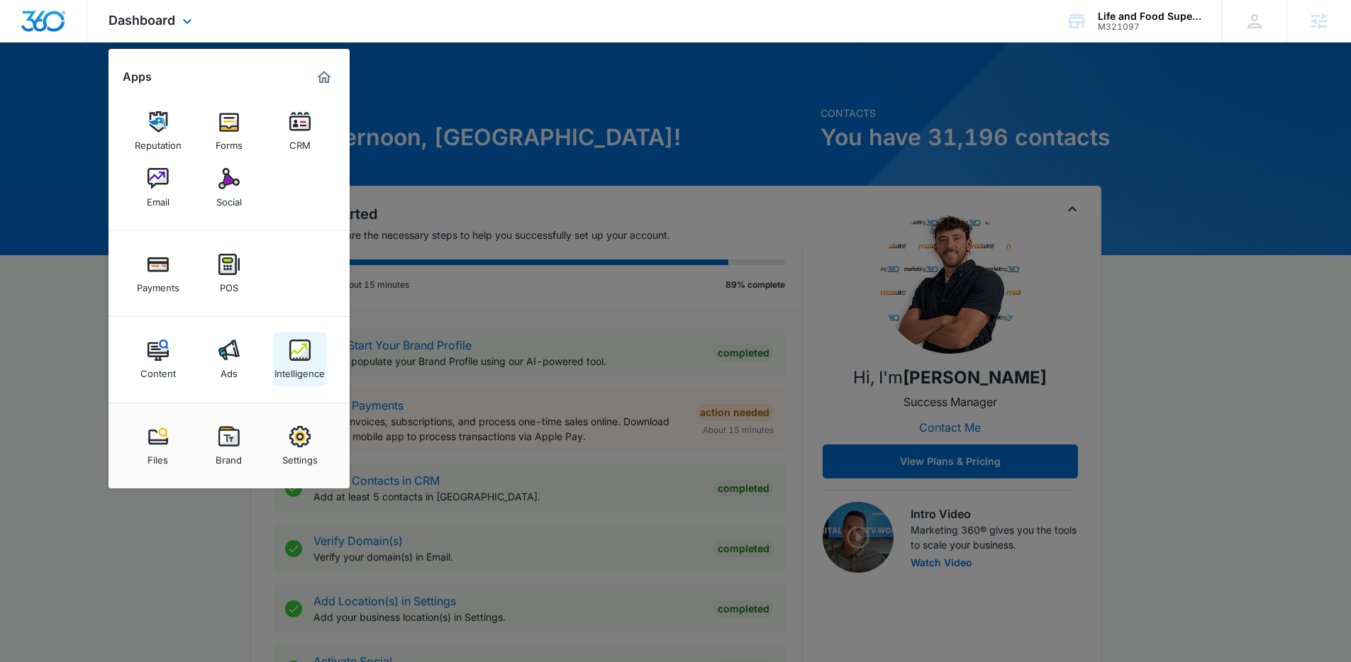
click at [287, 362] on div "Intelligence" at bounding box center [299, 370] width 50 height 18
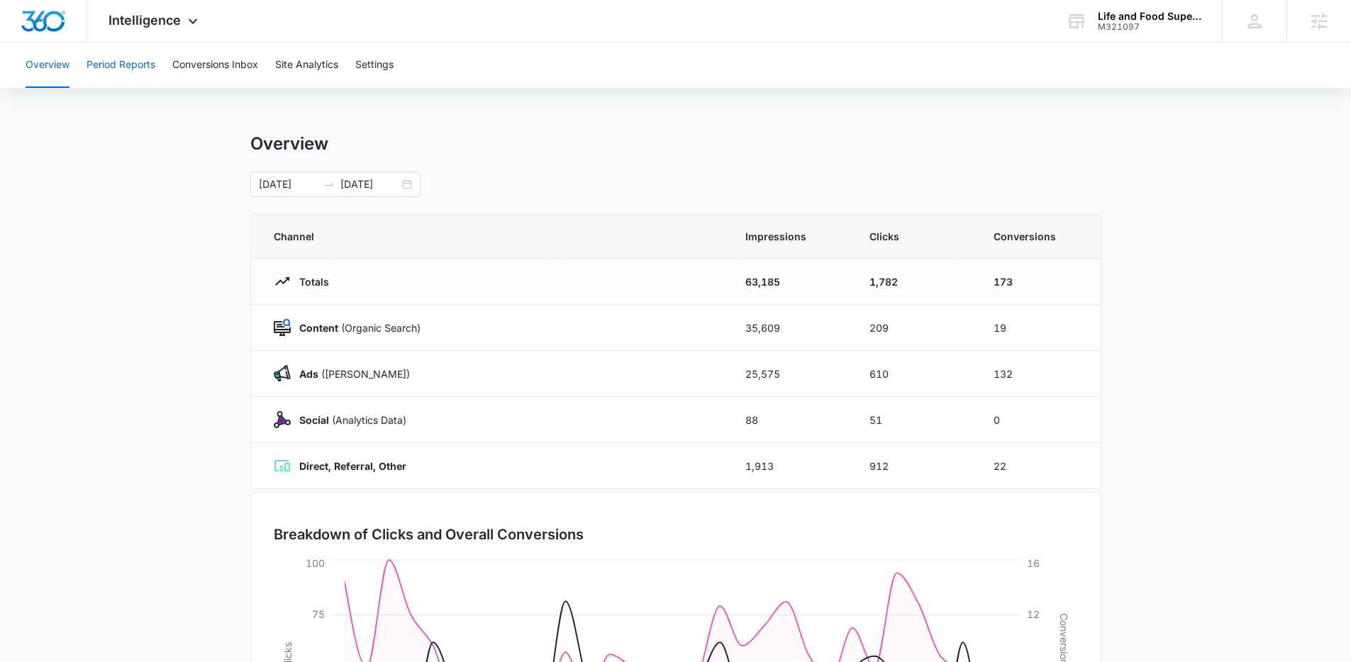
click at [133, 79] on button "Period Reports" at bounding box center [121, 65] width 69 height 45
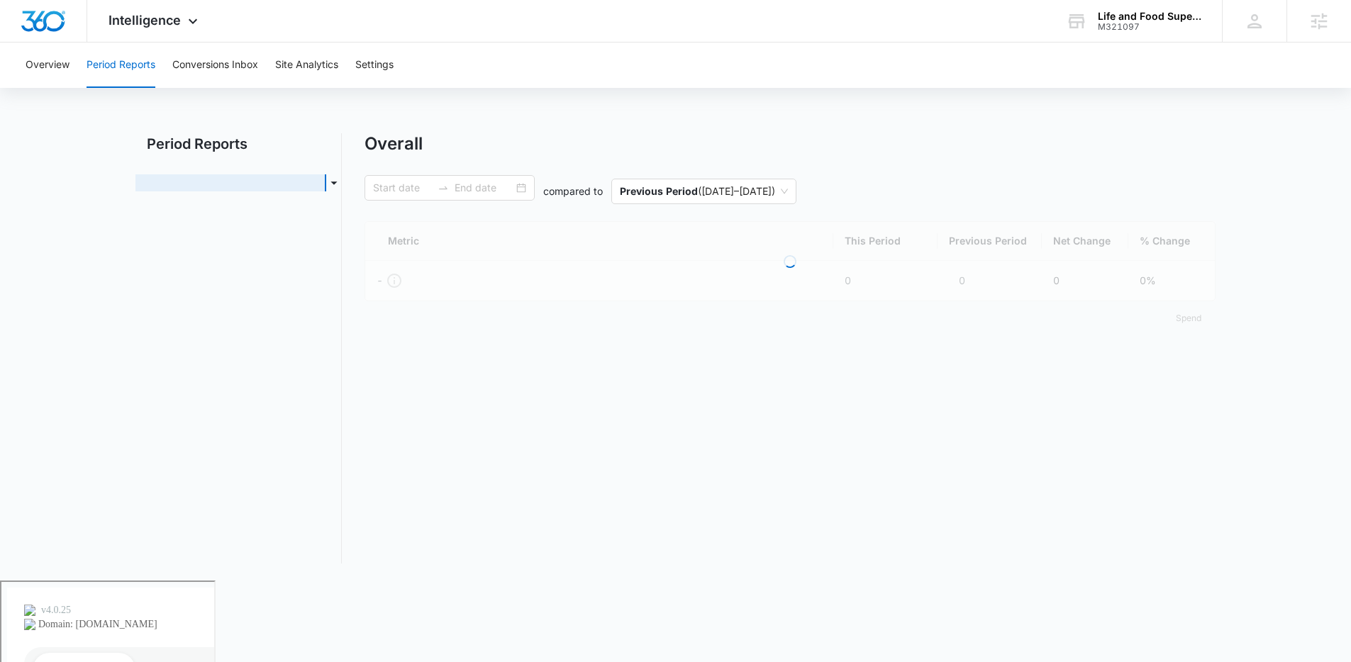
type input "[DATE]"
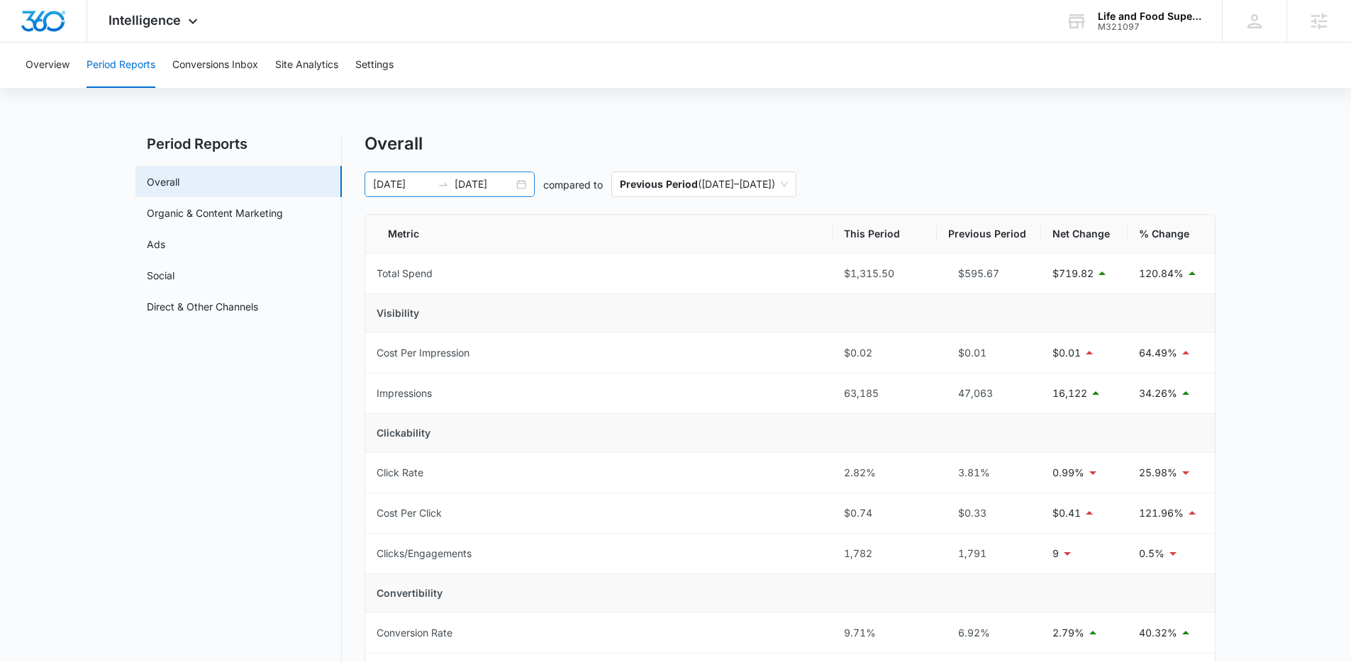
click at [468, 190] on input "08/12/2025" at bounding box center [484, 185] width 59 height 16
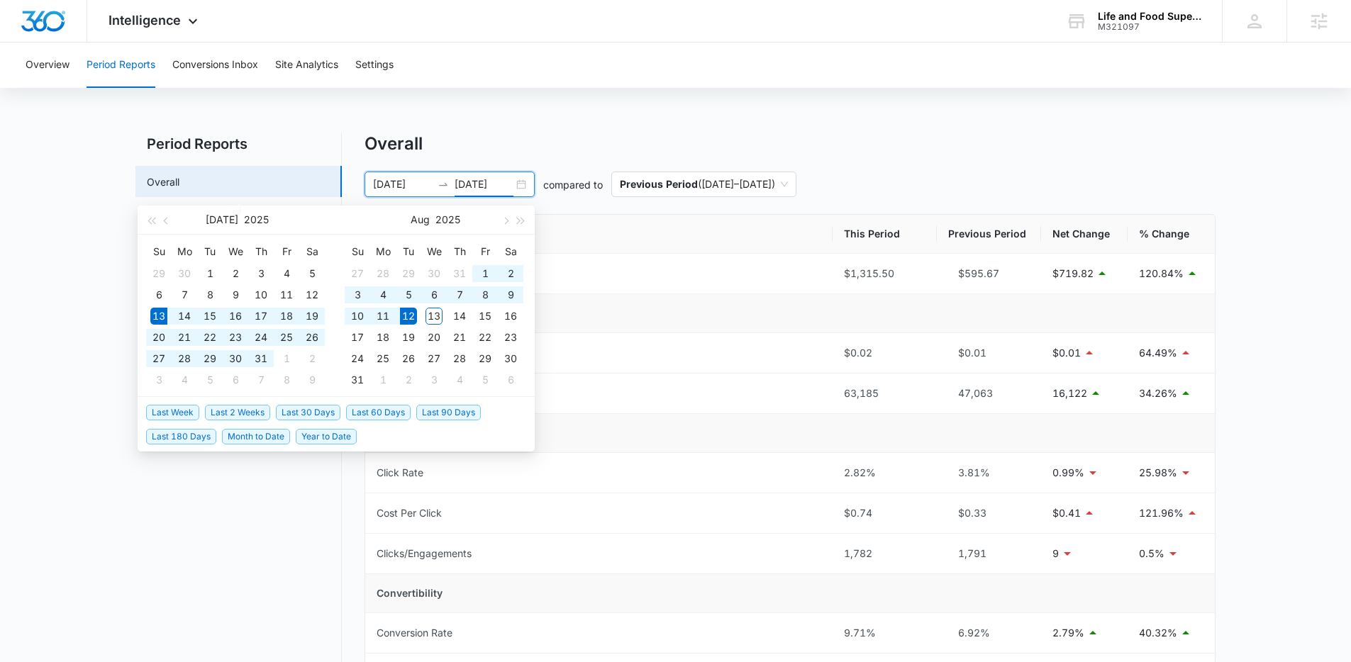
click at [301, 415] on span "Last 30 Days" at bounding box center [308, 413] width 65 height 16
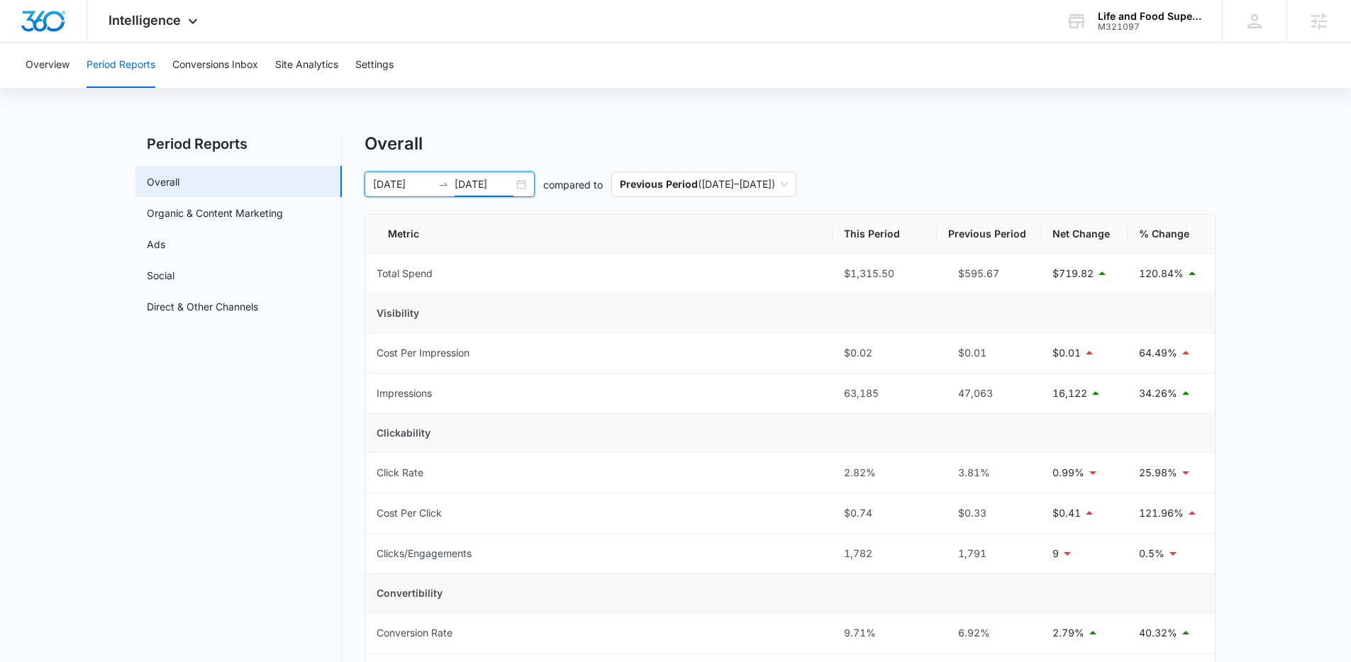
click at [490, 184] on input "08/12/2025" at bounding box center [484, 185] width 59 height 16
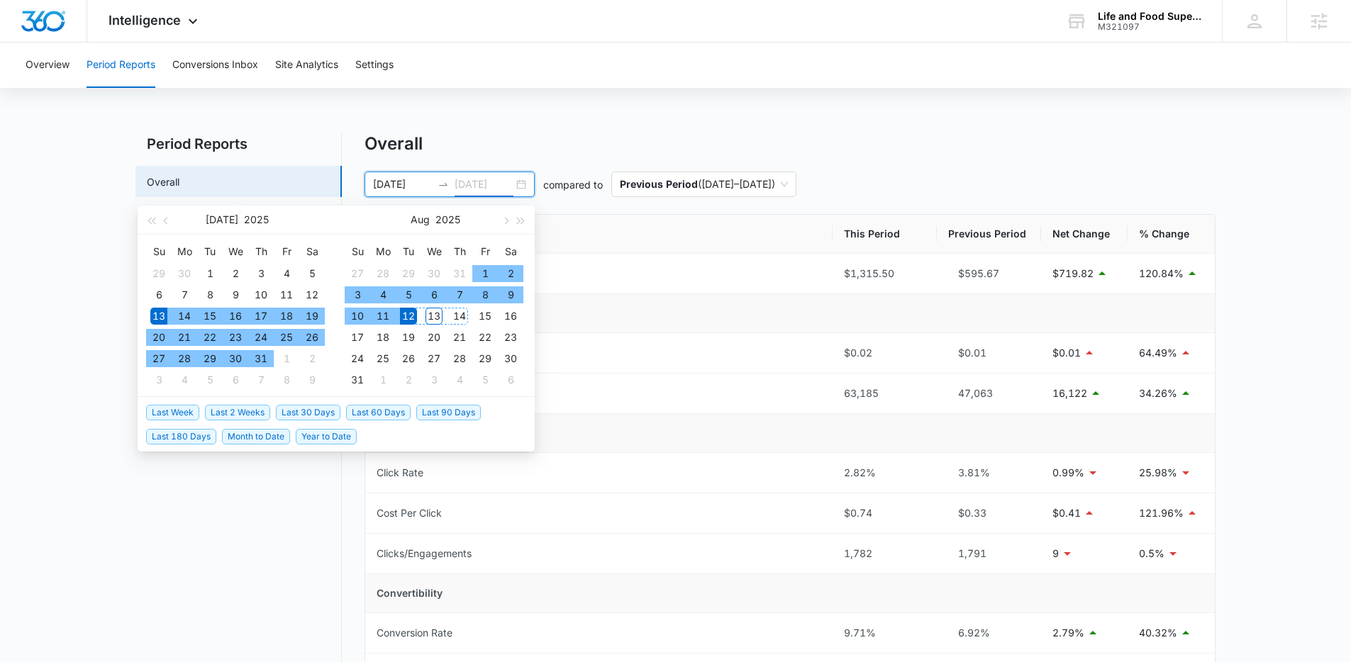
type input "08/12/2025"
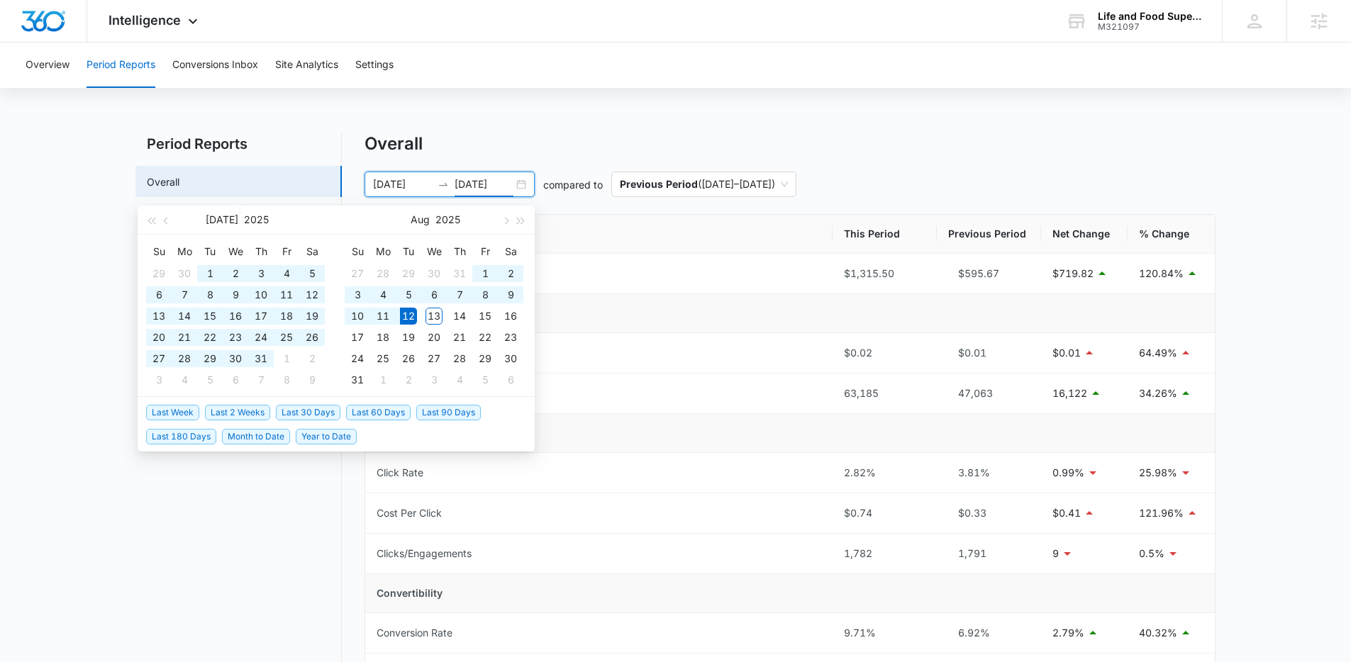
click at [392, 412] on span "Last 60 Days" at bounding box center [378, 413] width 65 height 16
type input "06/13/2025"
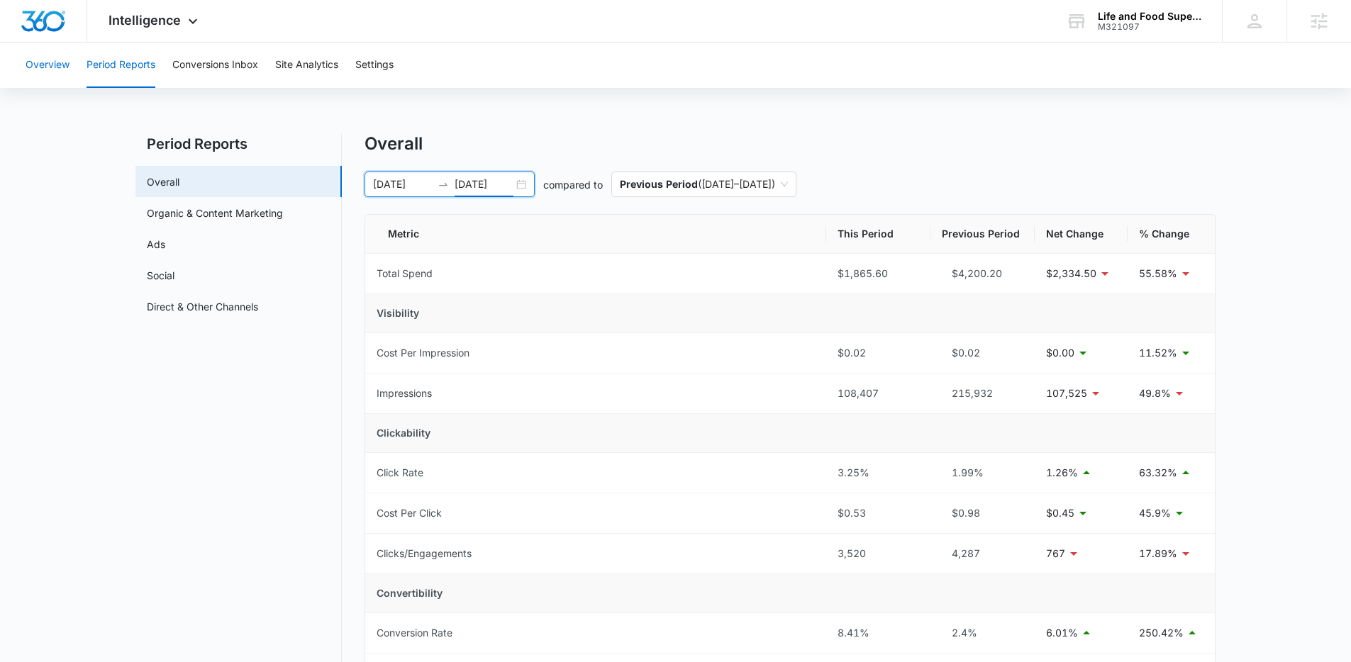
click at [52, 61] on button "Overview" at bounding box center [48, 65] width 44 height 45
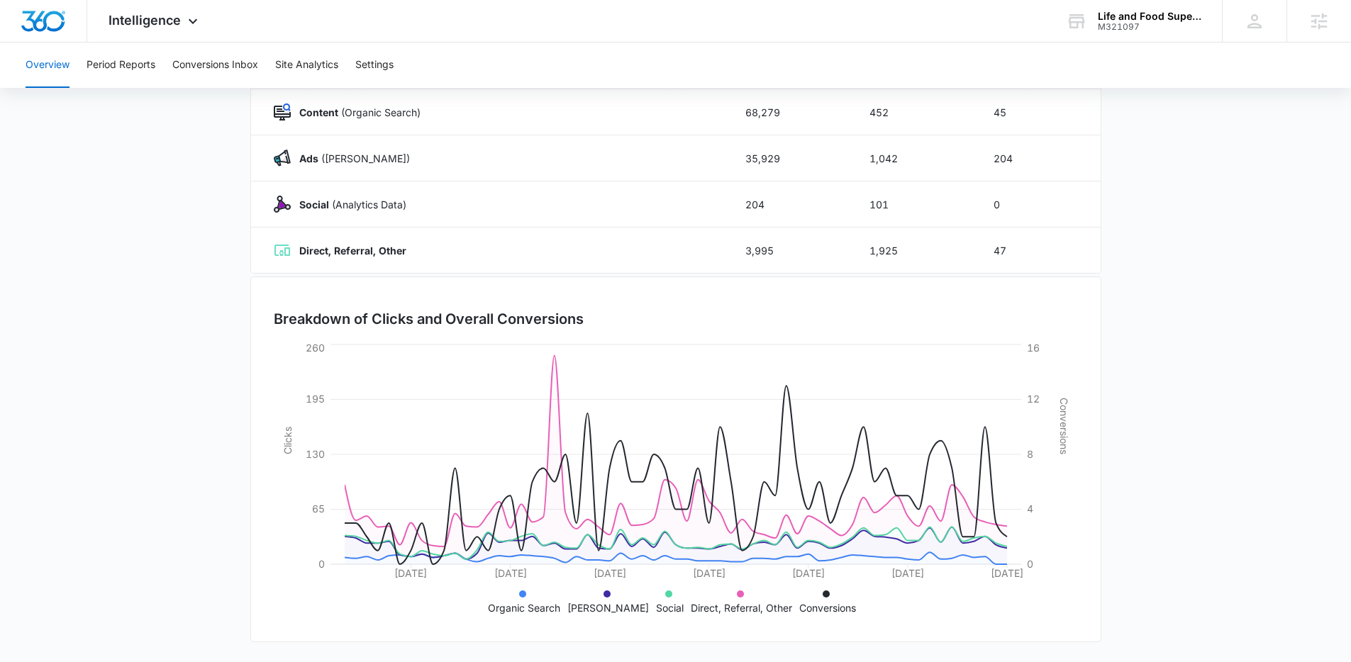
scroll to position [11, 0]
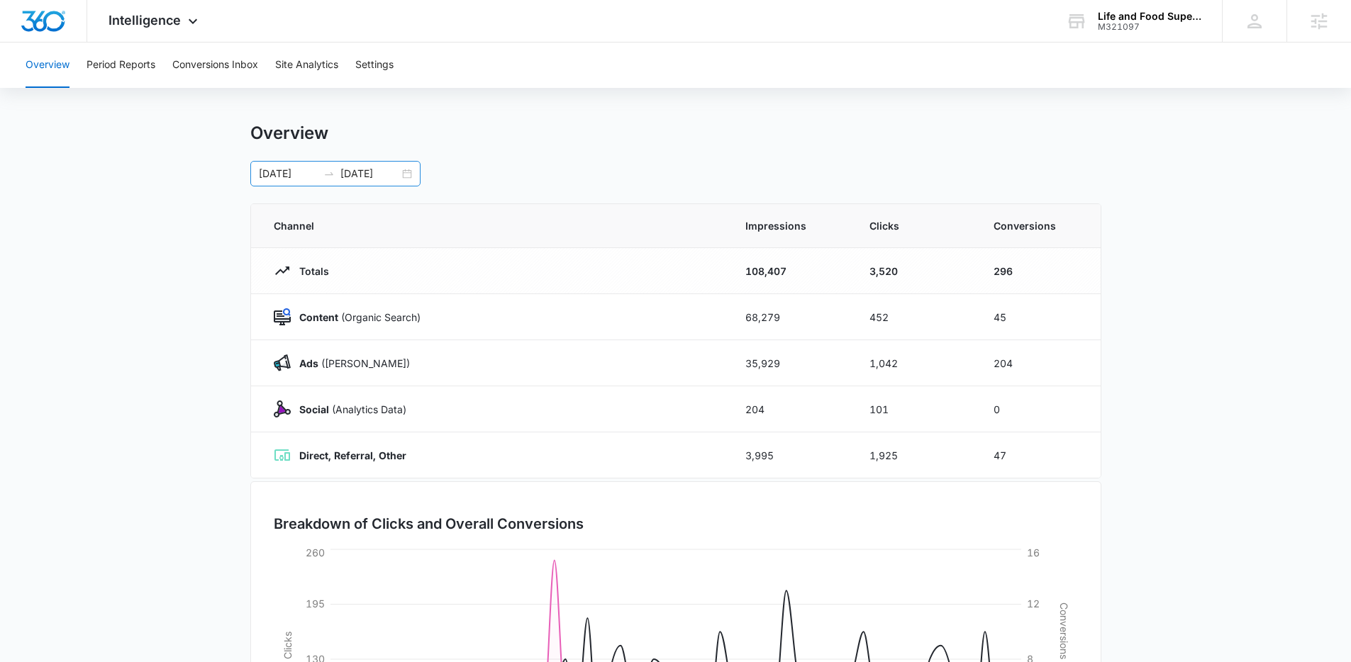
click at [319, 162] on div "06/13/2025 08/12/2025" at bounding box center [335, 174] width 170 height 26
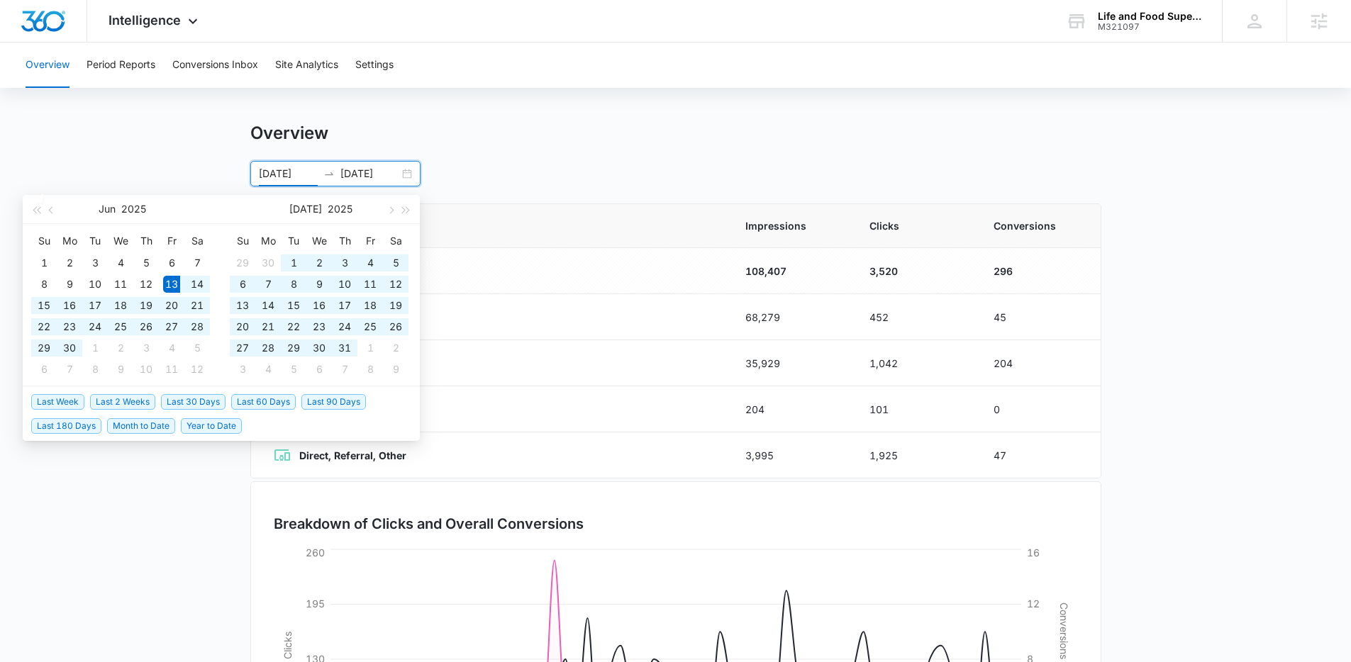
click at [313, 169] on input "06/13/2025" at bounding box center [288, 174] width 59 height 16
click at [348, 408] on span "Last 90 Days" at bounding box center [333, 402] width 65 height 16
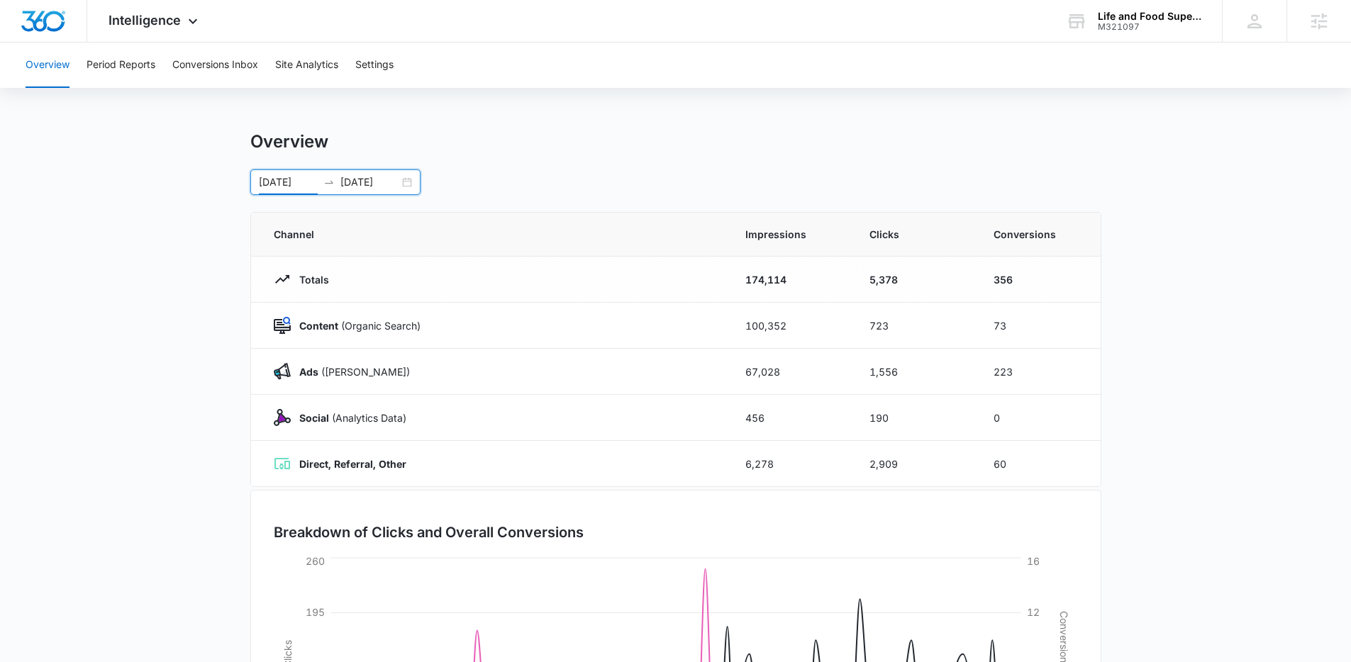
scroll to position [0, 0]
click at [296, 174] on div "05/14/2025 08/12/2025" at bounding box center [335, 185] width 170 height 26
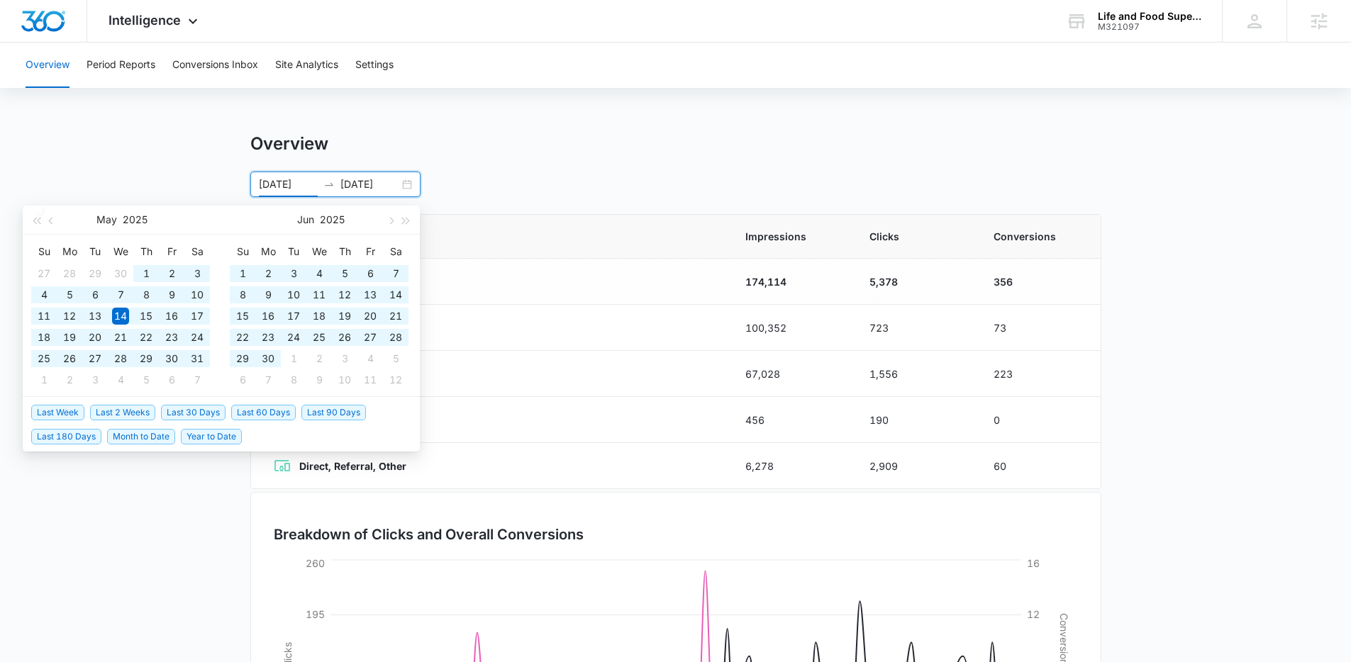
click at [40, 435] on span "Last 180 Days" at bounding box center [66, 437] width 70 height 16
type input "02/13/2025"
